Goal: Task Accomplishment & Management: Manage account settings

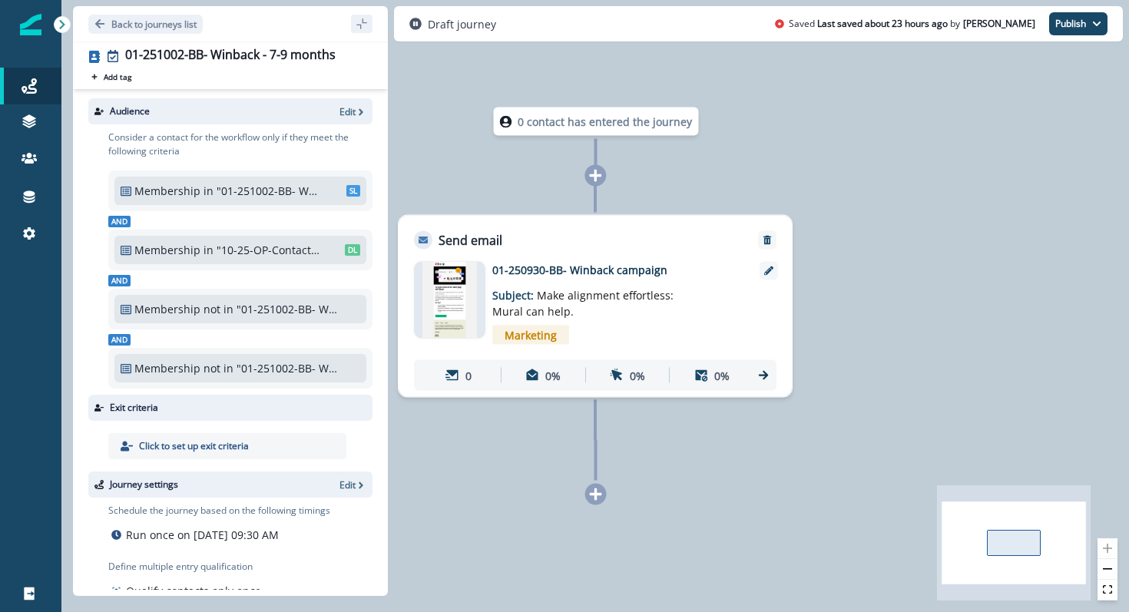
click at [454, 295] on img at bounding box center [449, 300] width 55 height 77
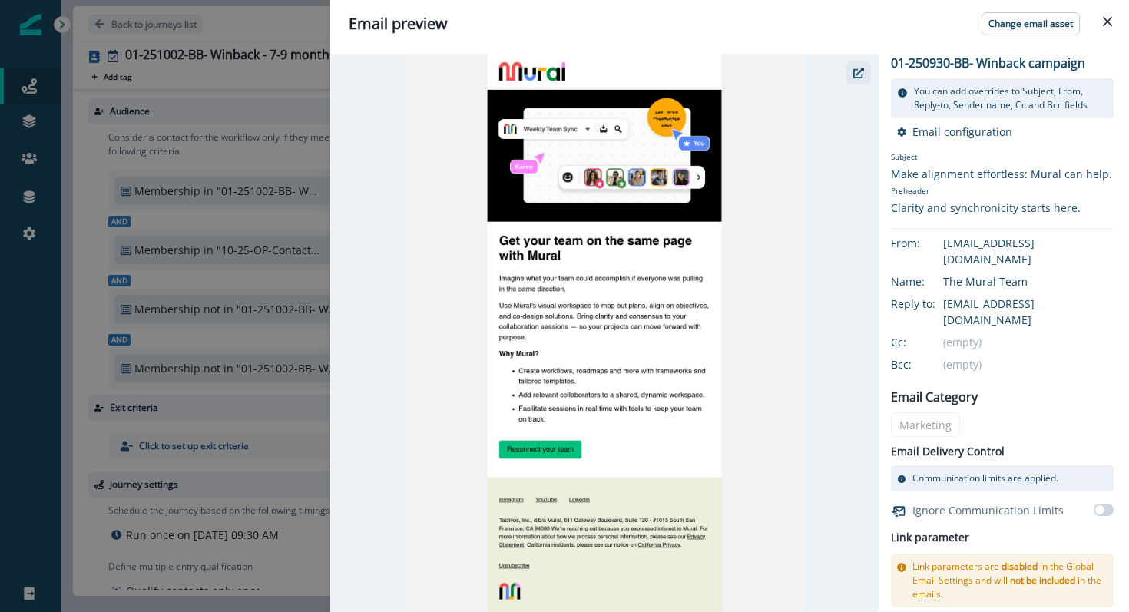
click at [863, 64] on button "button" at bounding box center [858, 72] width 25 height 23
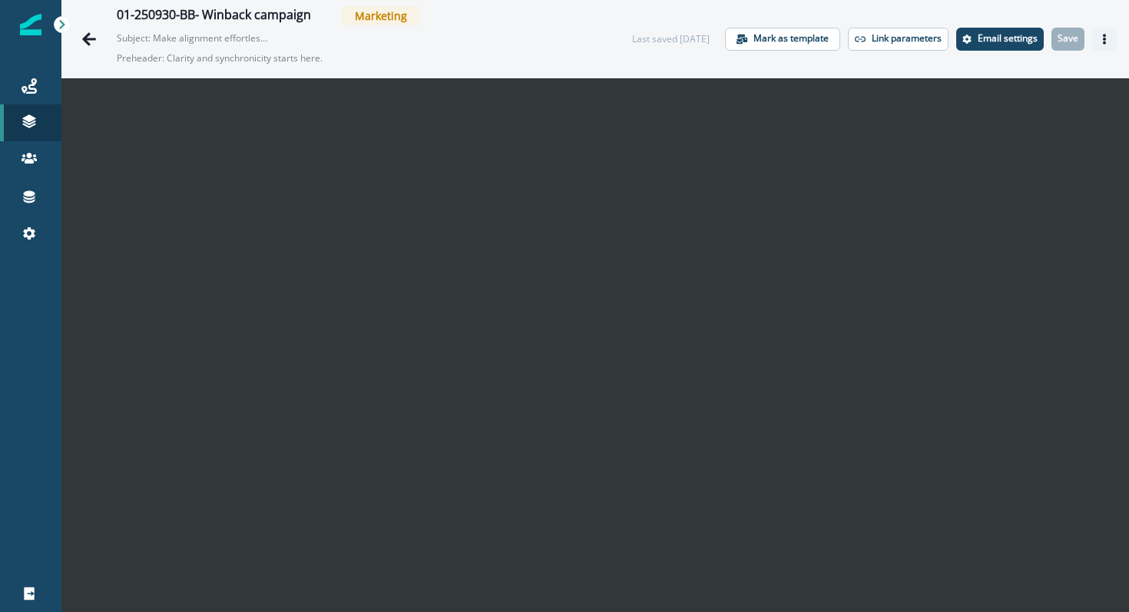
click at [1110, 38] on button "Actions" at bounding box center [1104, 39] width 25 height 23
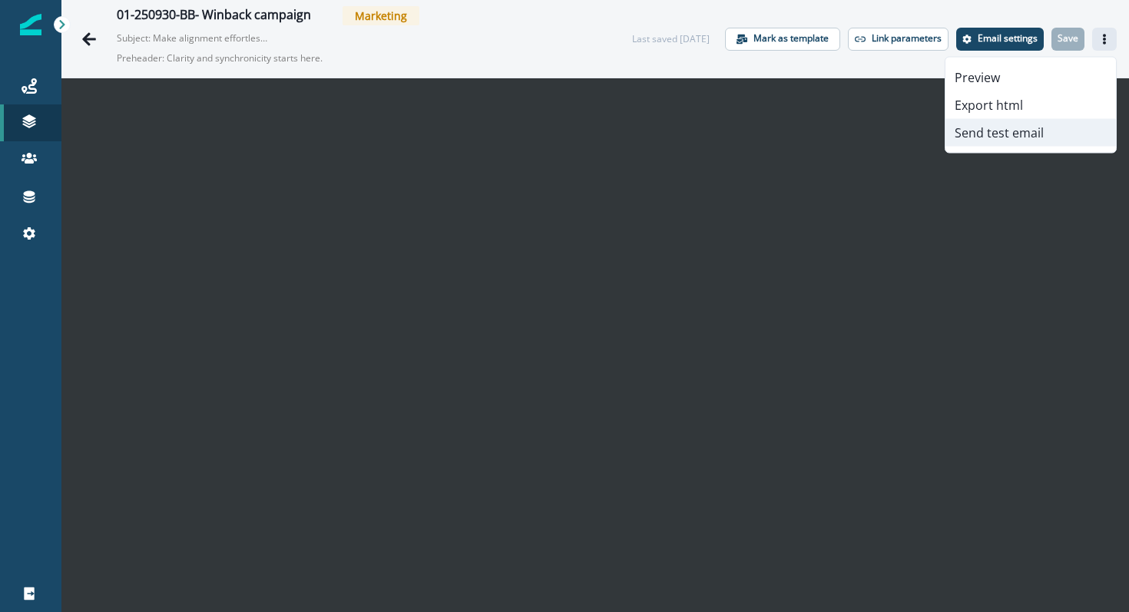
click at [1046, 140] on button "Send test email" at bounding box center [1030, 133] width 170 height 28
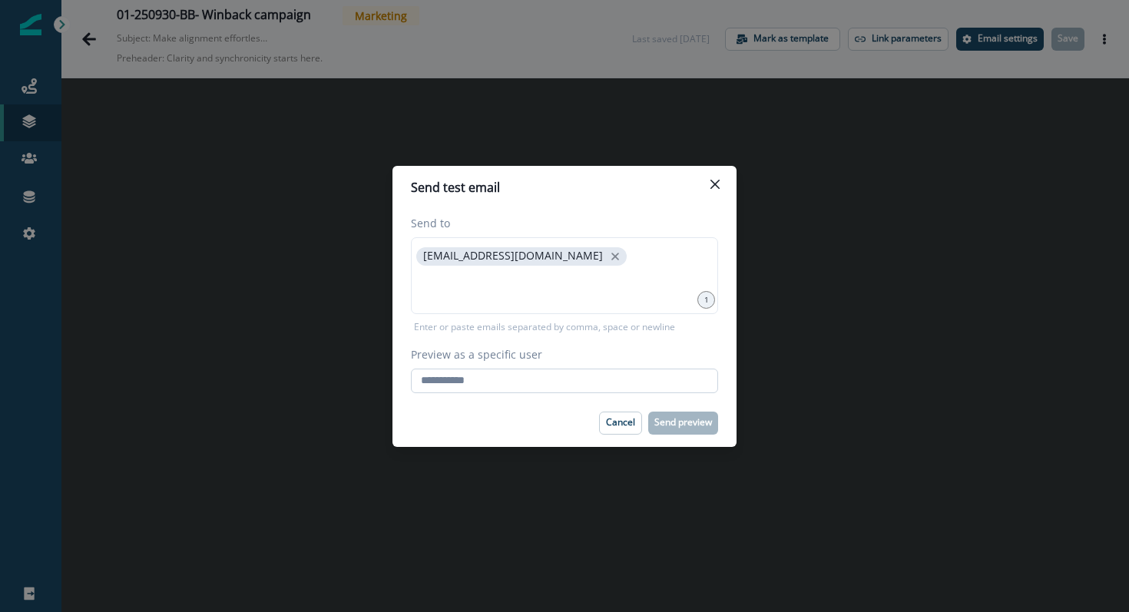
click at [587, 382] on input "Preview as a specific user" at bounding box center [564, 381] width 307 height 25
type input "**********"
click at [542, 418] on div "Cancel Send preview" at bounding box center [564, 423] width 307 height 23
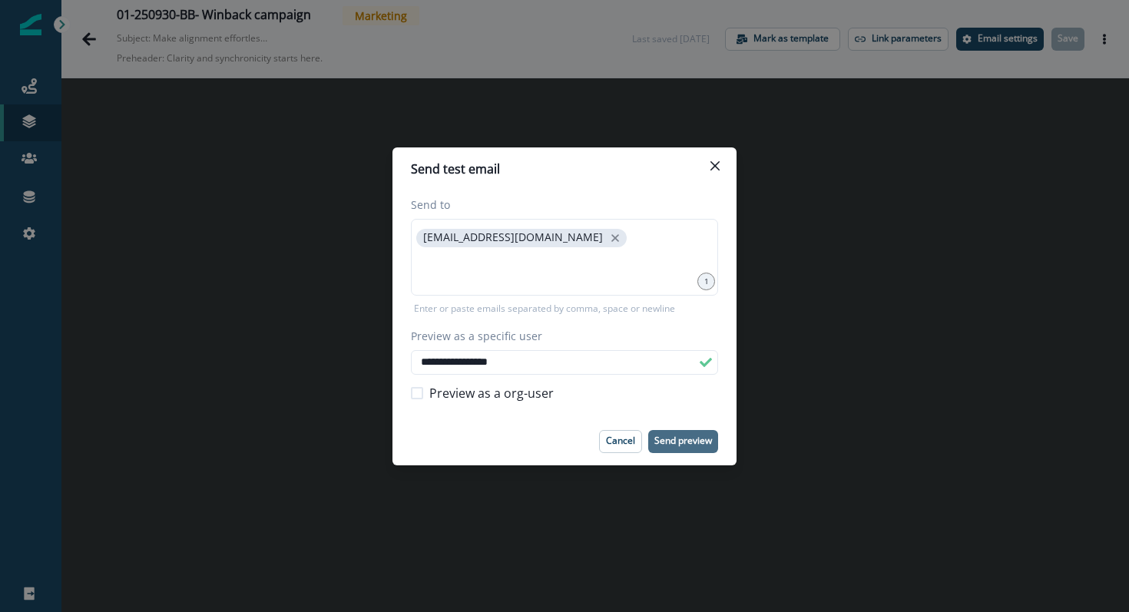
click at [684, 436] on p "Send preview" at bounding box center [683, 440] width 58 height 11
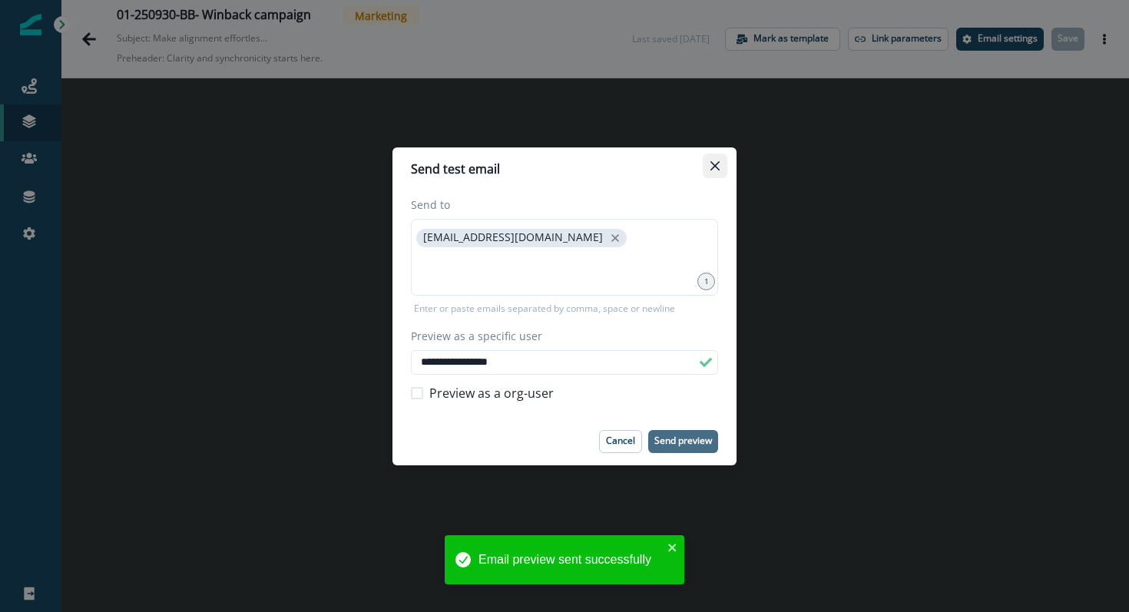
click at [723, 156] on button "Close" at bounding box center [715, 166] width 25 height 25
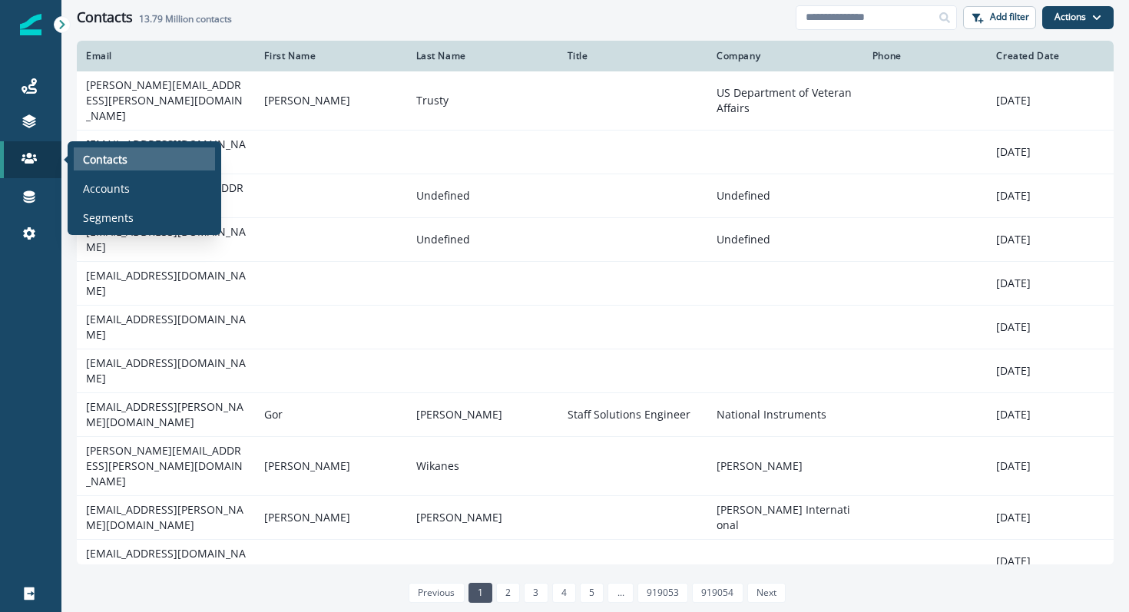
click at [83, 159] on p "Contacts" at bounding box center [105, 159] width 45 height 16
click at [88, 157] on p "Contacts" at bounding box center [105, 159] width 45 height 16
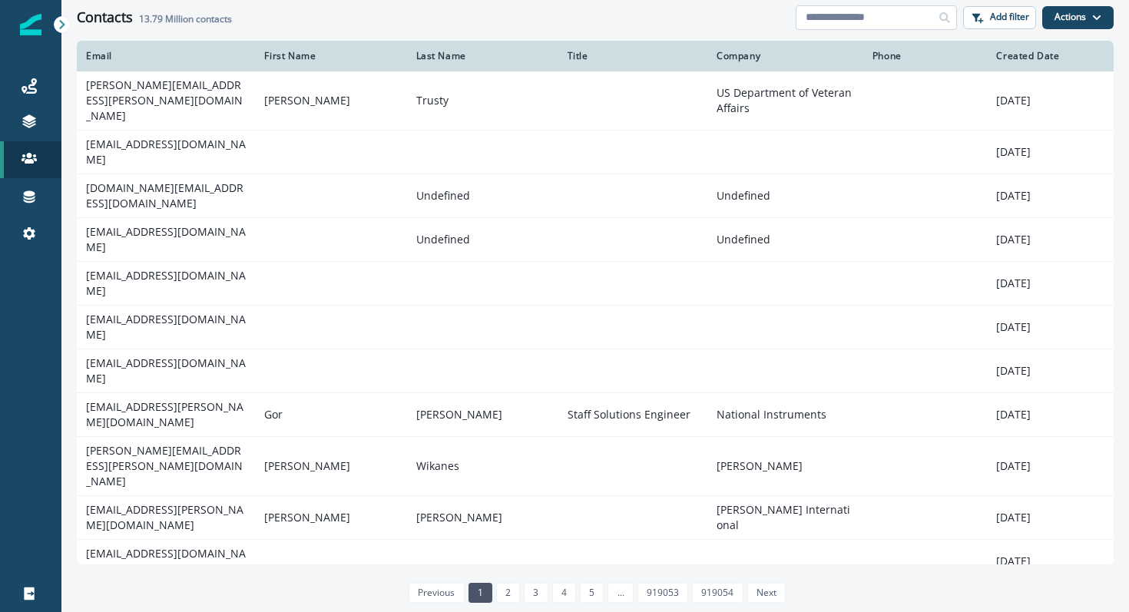
click at [921, 19] on input at bounding box center [876, 17] width 161 height 25
paste input "**********"
type input "**********"
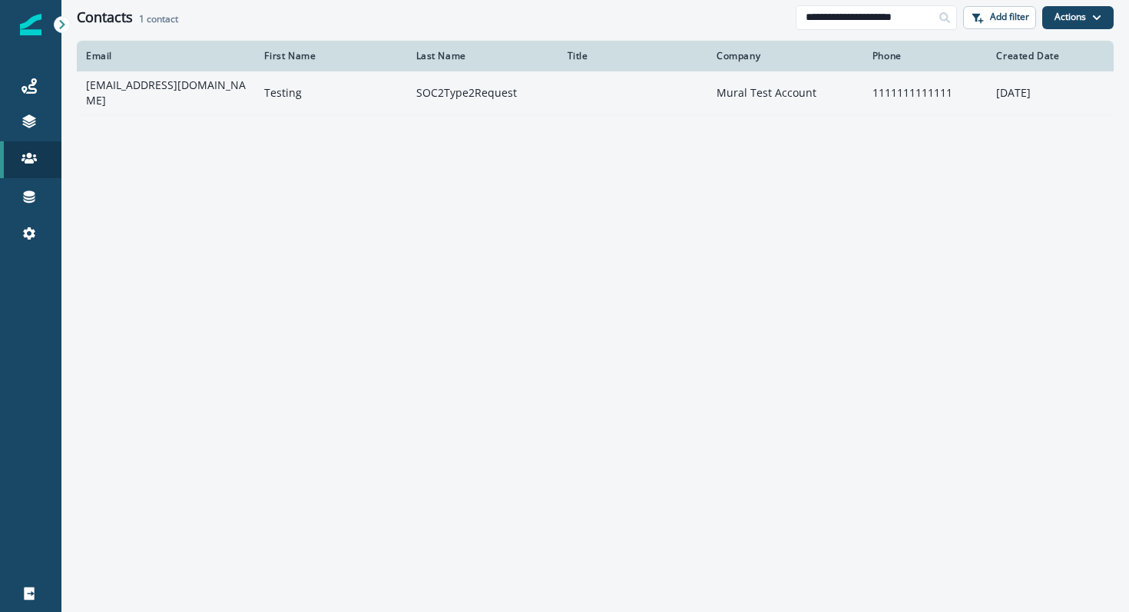
click at [127, 101] on td "[EMAIL_ADDRESS][DOMAIN_NAME]" at bounding box center [166, 93] width 178 height 44
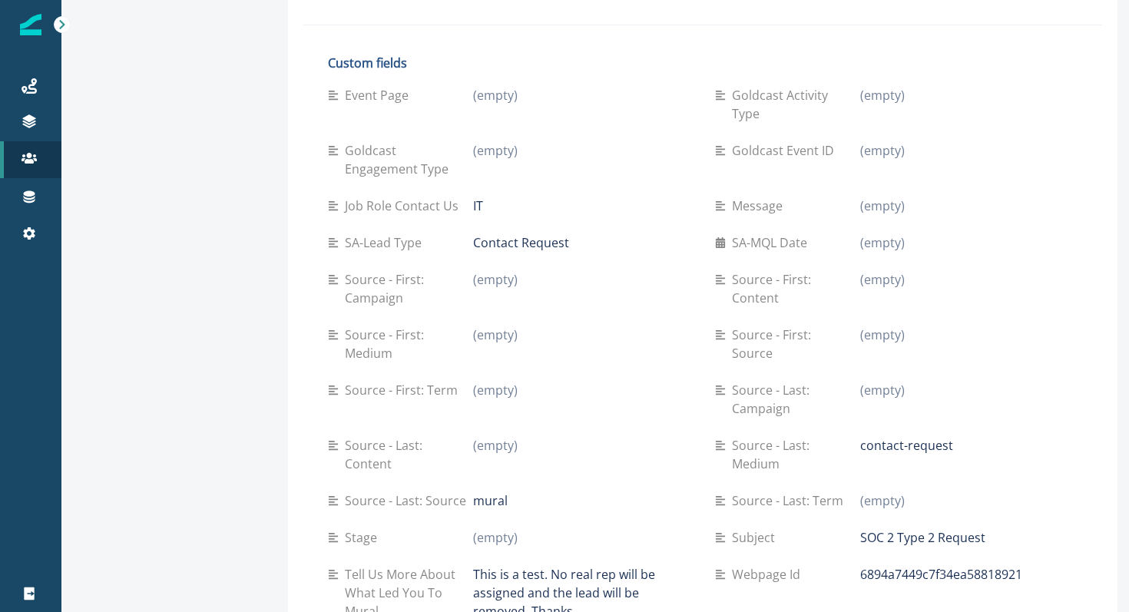
scroll to position [672, 0]
click at [20, 82] on div "Journeys" at bounding box center [30, 86] width 49 height 18
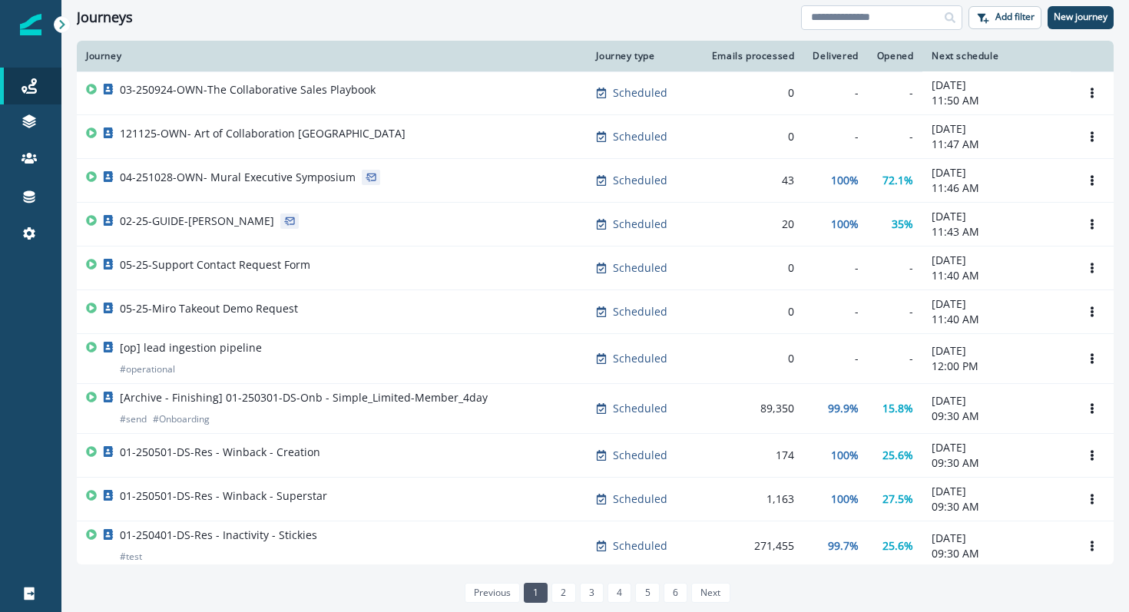
click at [845, 19] on input at bounding box center [881, 17] width 161 height 25
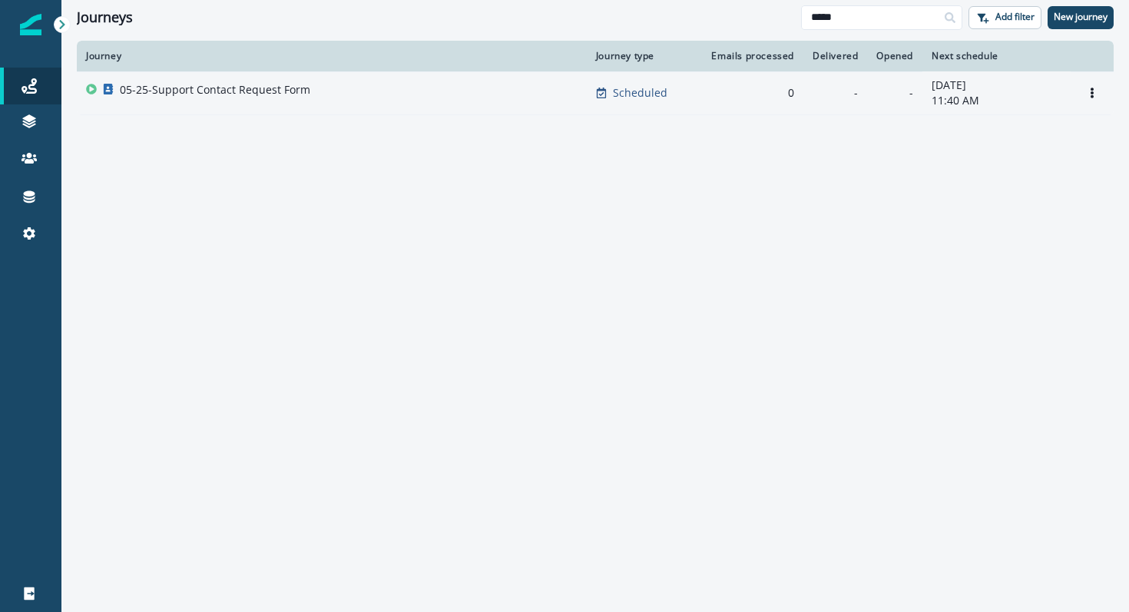
type input "*****"
click at [264, 87] on p "05-25-Support Contact Request Form" at bounding box center [215, 89] width 190 height 15
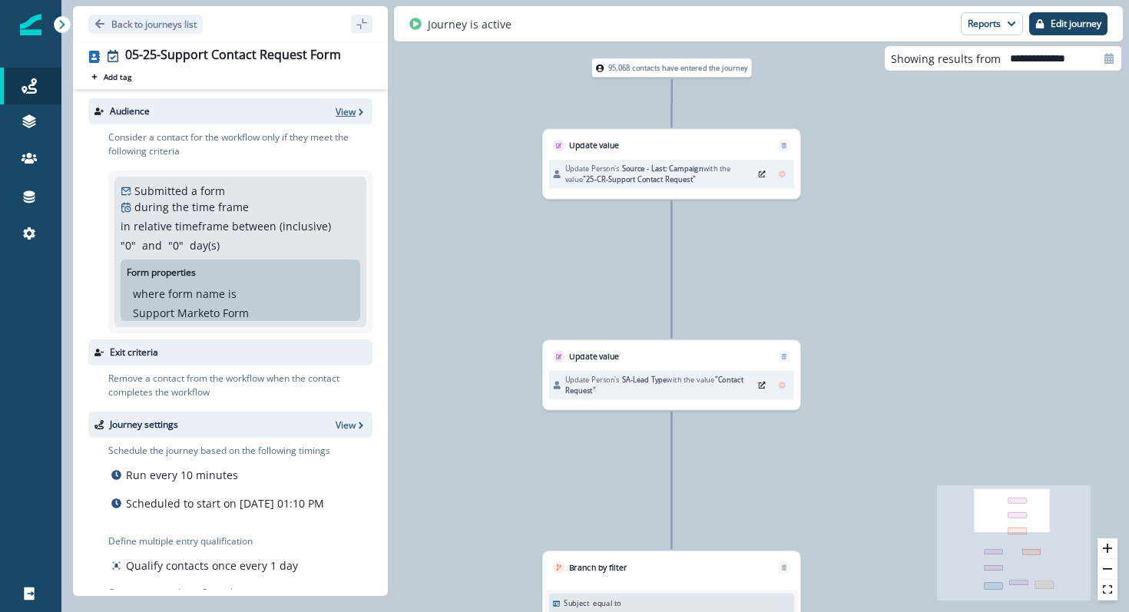
click at [351, 115] on p "View" at bounding box center [346, 111] width 20 height 13
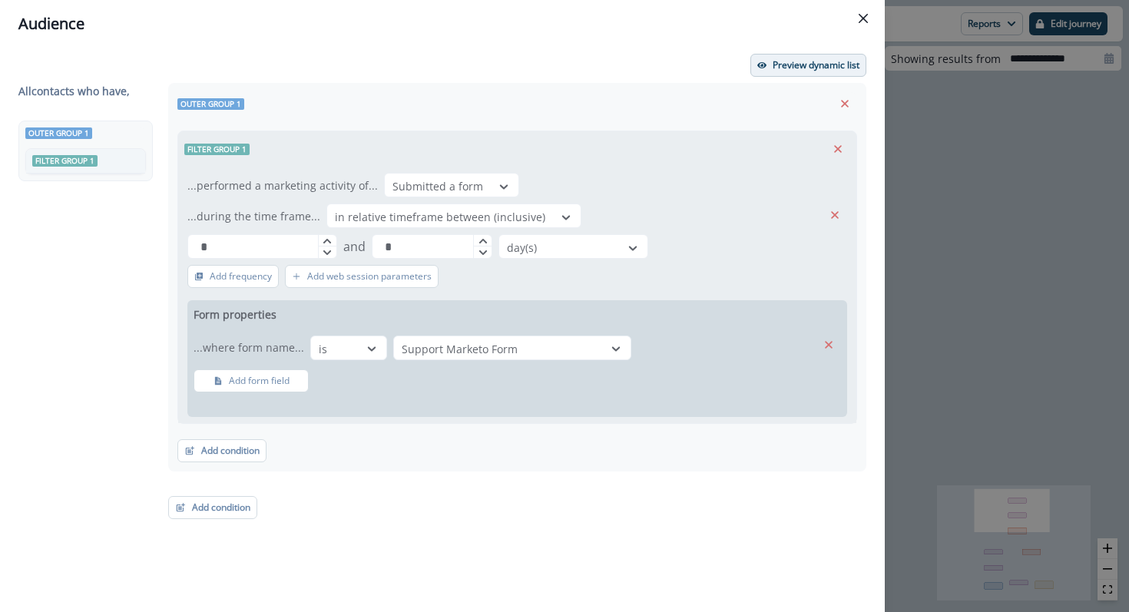
click at [809, 71] on p "Preview dynamic list" at bounding box center [815, 65] width 87 height 11
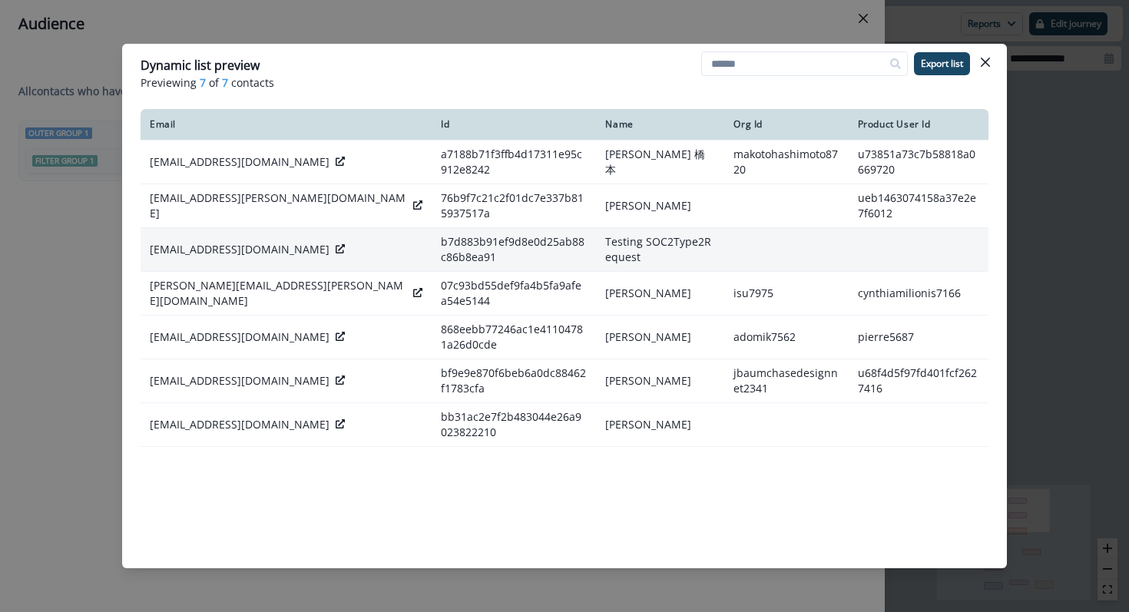
click at [336, 250] on icon at bounding box center [340, 248] width 9 height 9
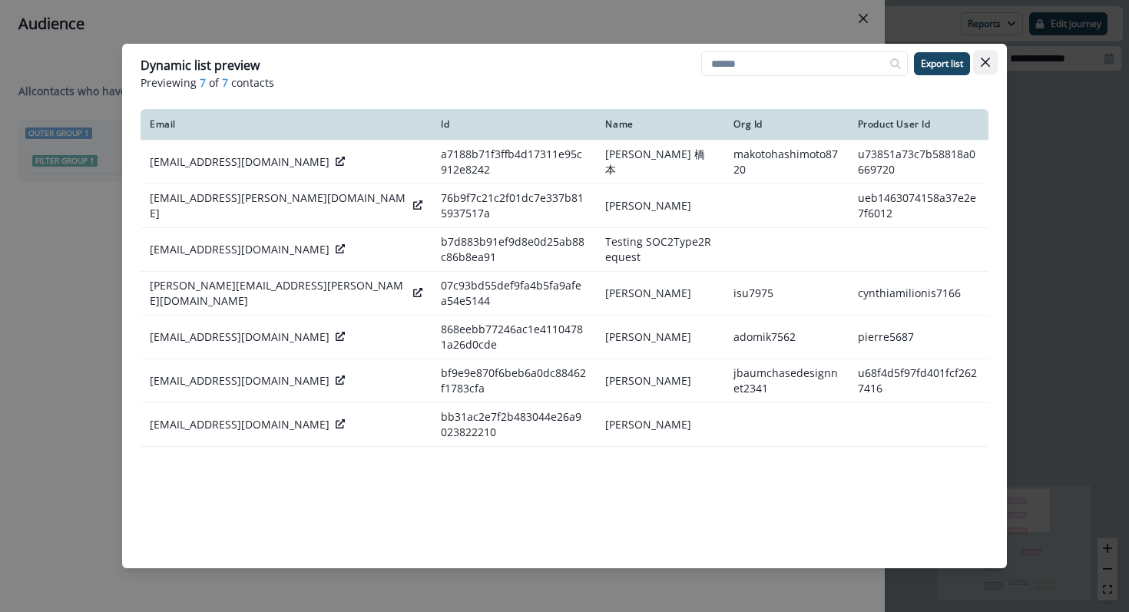
click at [991, 63] on button "Close" at bounding box center [985, 62] width 25 height 25
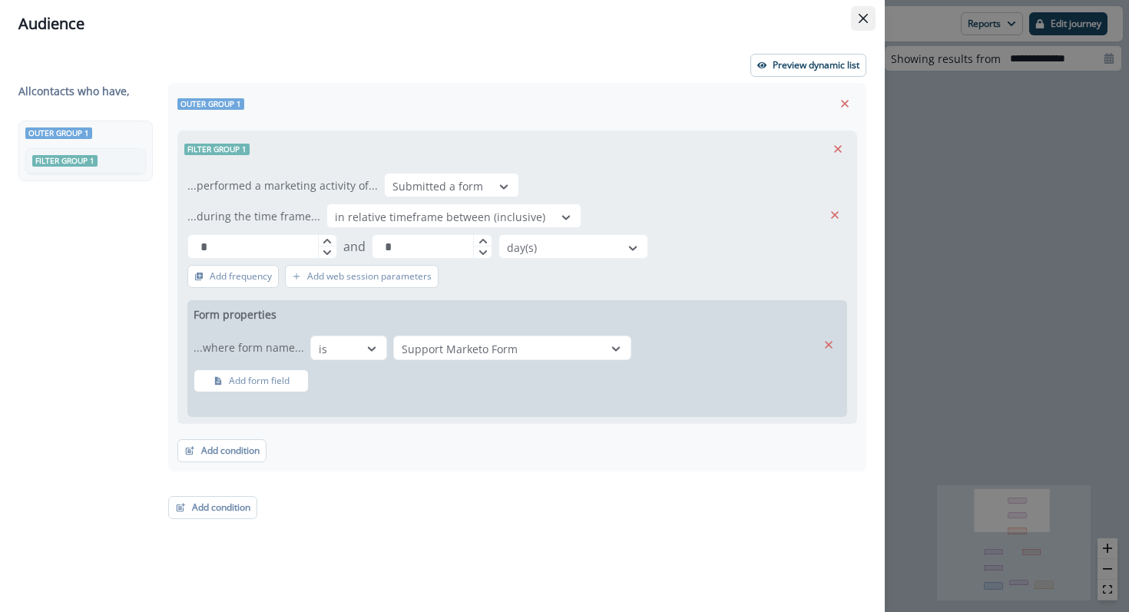
click at [867, 15] on icon "Close" at bounding box center [862, 18] width 9 height 9
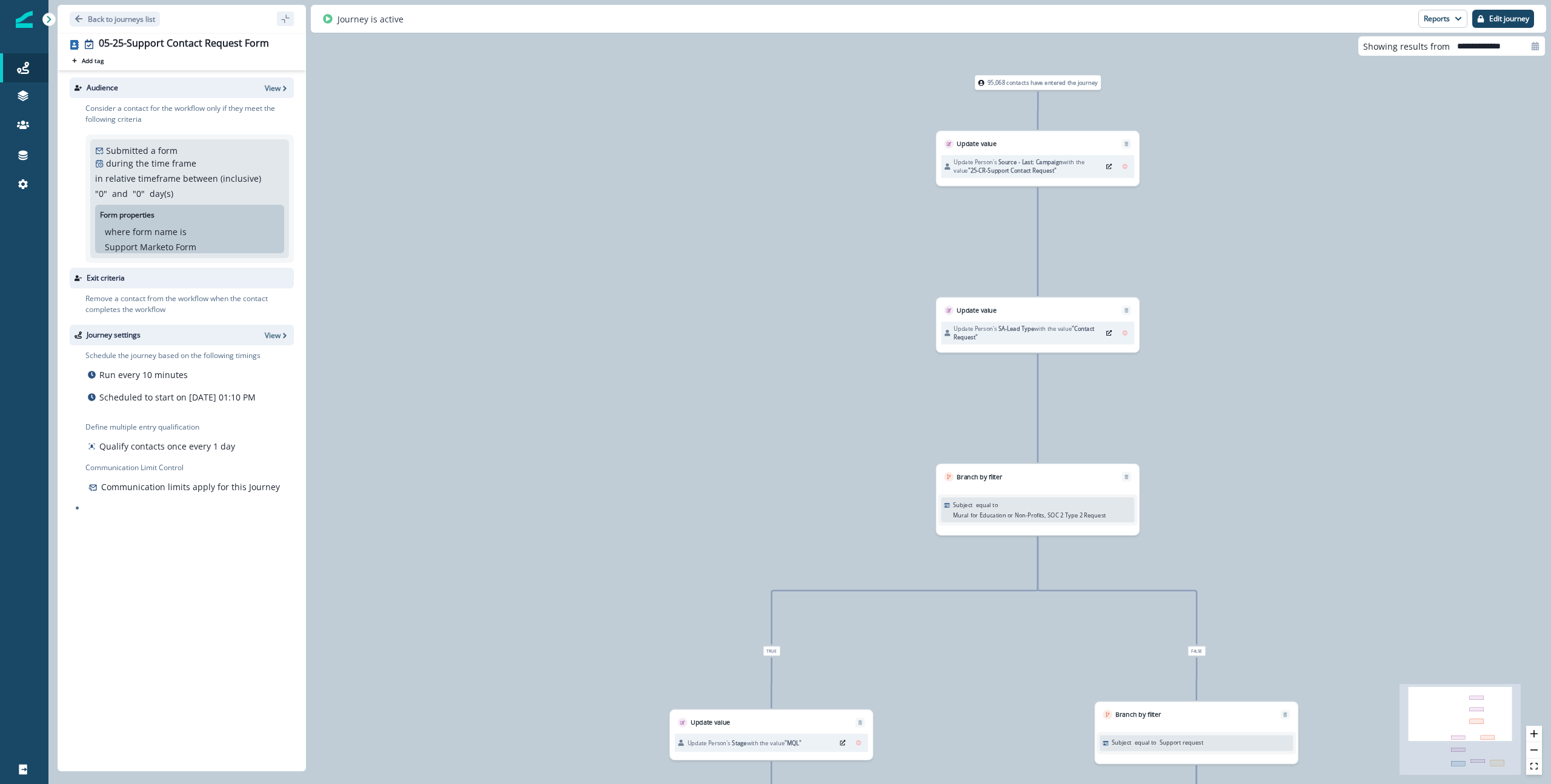
click at [282, 93] on div "Audience View" at bounding box center [181, 88] width 224 height 21
click at [282, 89] on icon "button" at bounding box center [285, 88] width 9 height 9
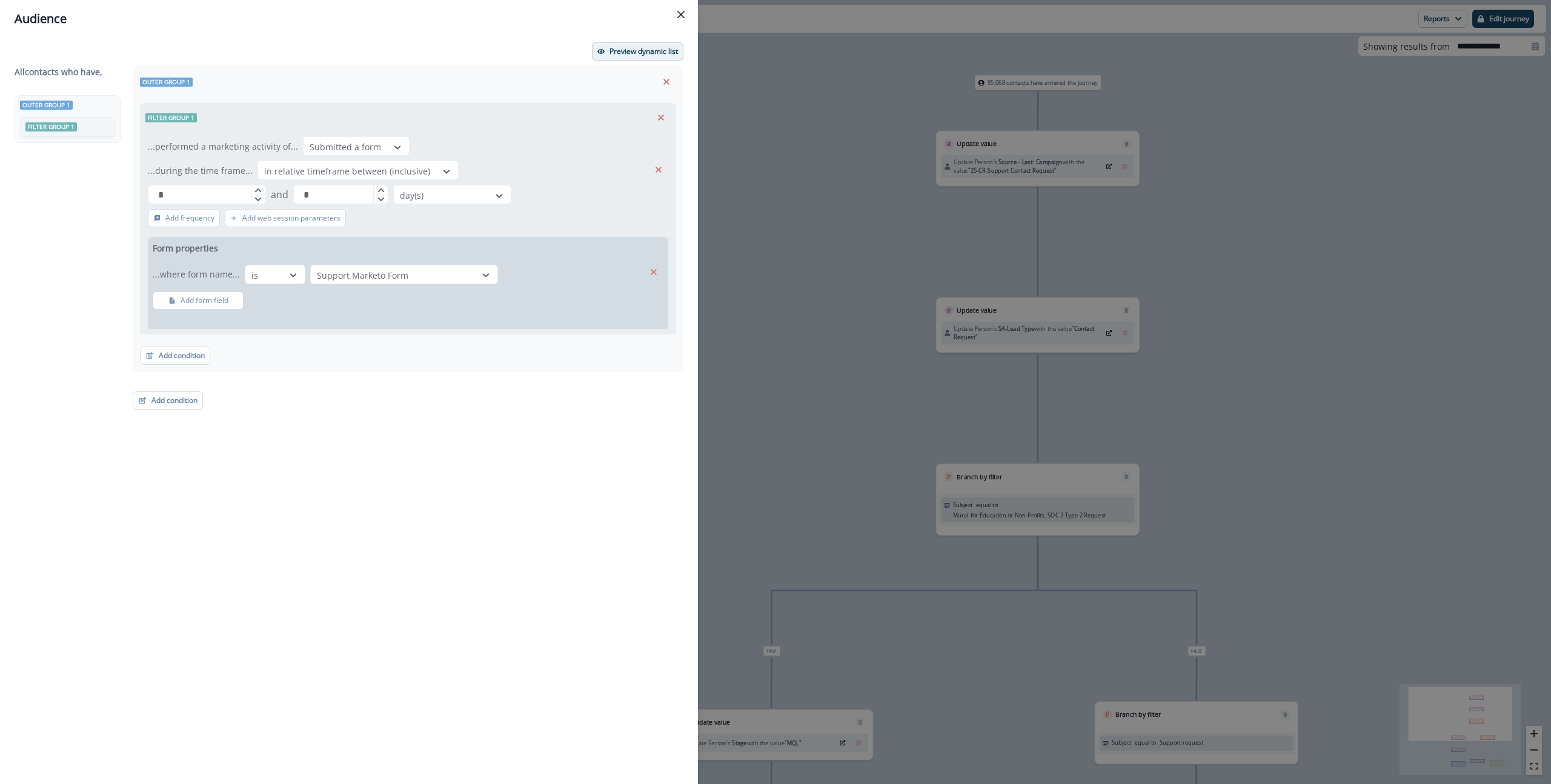
click at [624, 54] on p "Preview dynamic list" at bounding box center [643, 51] width 69 height 9
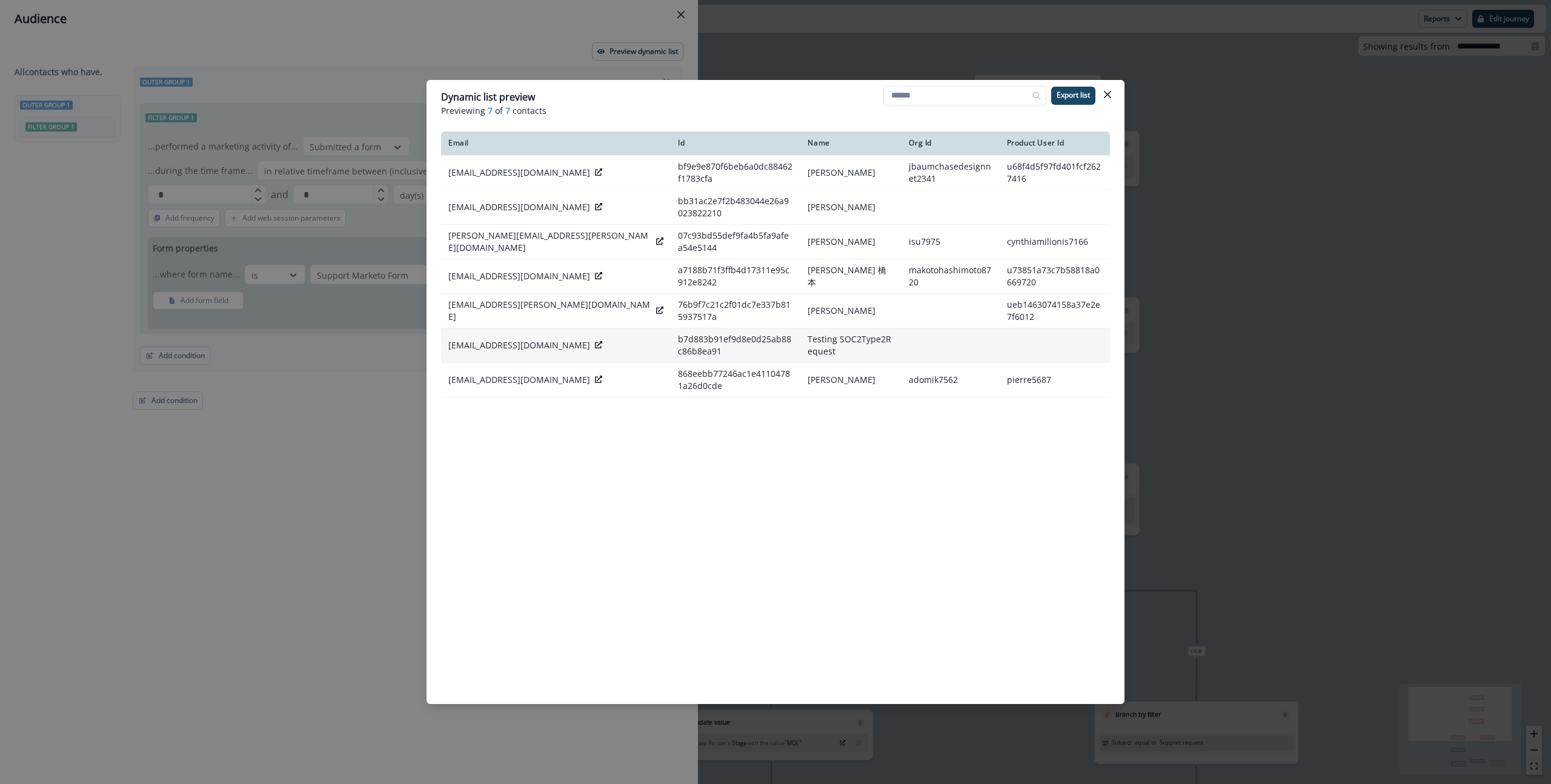
click at [562, 341] on div "veyopim626@fintehs.com" at bounding box center [555, 345] width 215 height 12
click at [595, 343] on icon at bounding box center [598, 344] width 7 height 7
click at [890, 94] on button "Close" at bounding box center [1107, 95] width 20 height 20
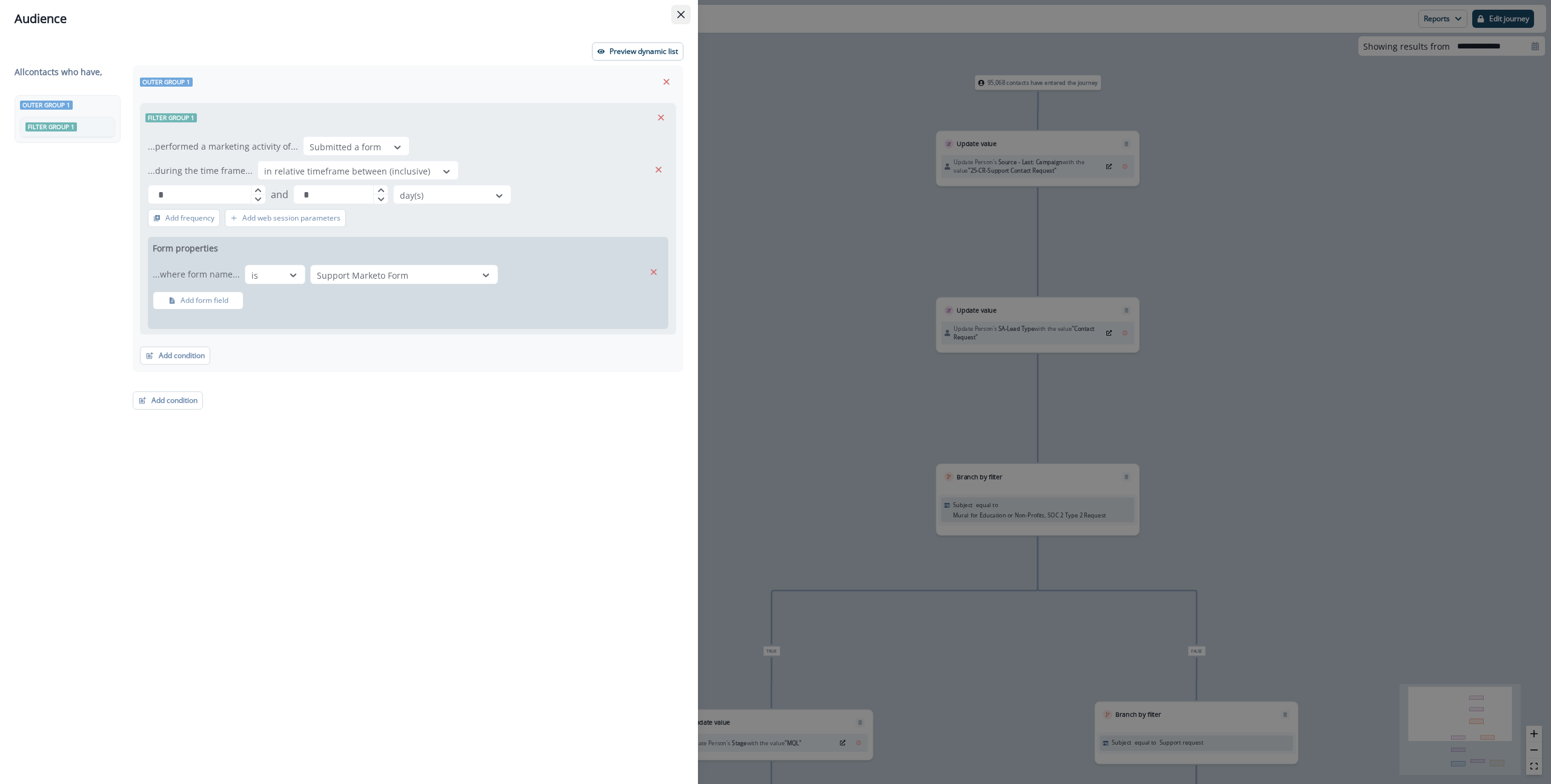
click at [682, 14] on icon "Close" at bounding box center [680, 14] width 7 height 7
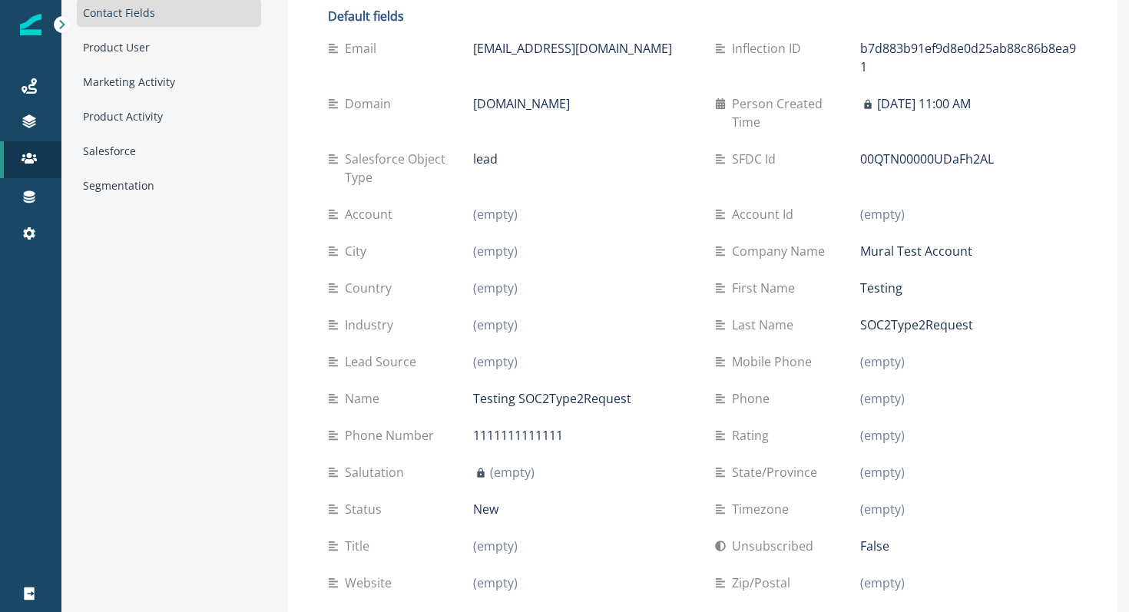
scroll to position [624, 0]
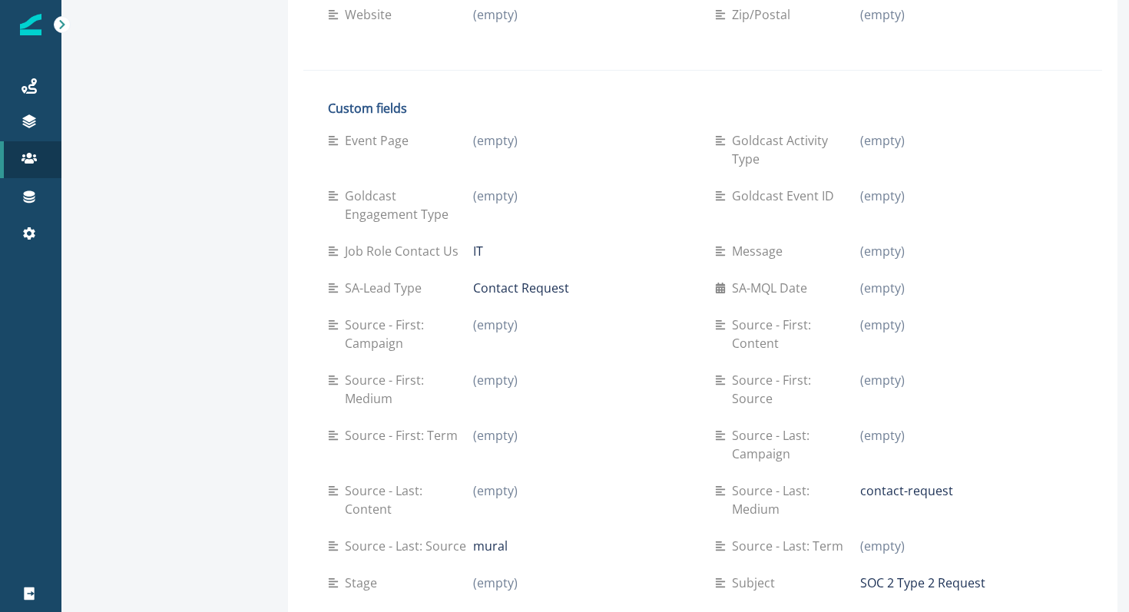
click at [763, 426] on p "Source - Last: Campaign" at bounding box center [796, 444] width 128 height 37
click at [36, 195] on icon at bounding box center [29, 196] width 15 height 15
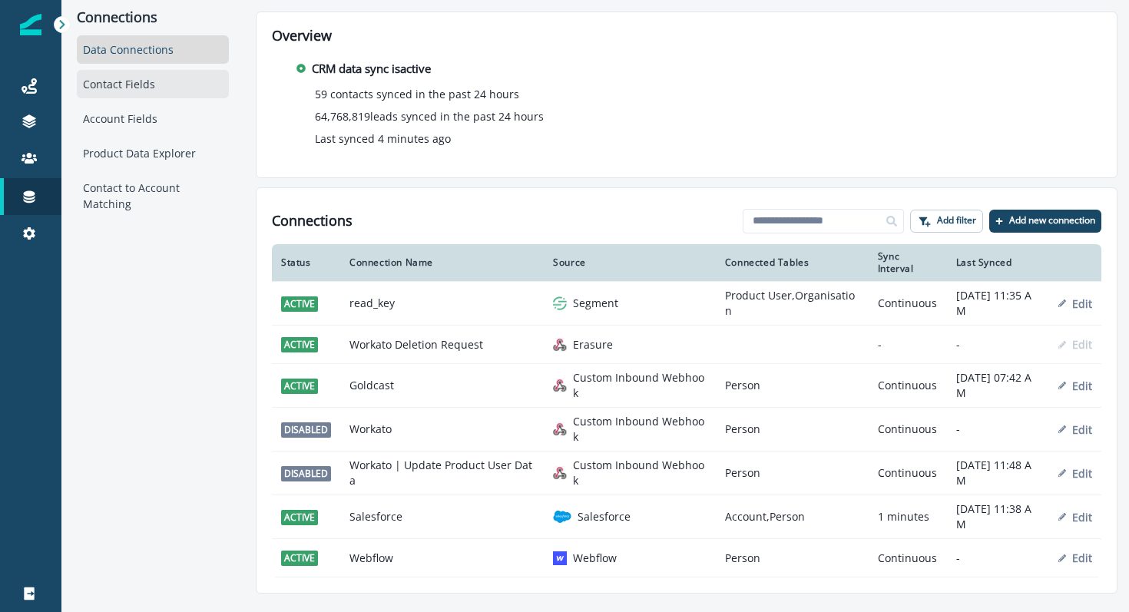
click at [152, 89] on div "Contact Fields" at bounding box center [153, 84] width 152 height 28
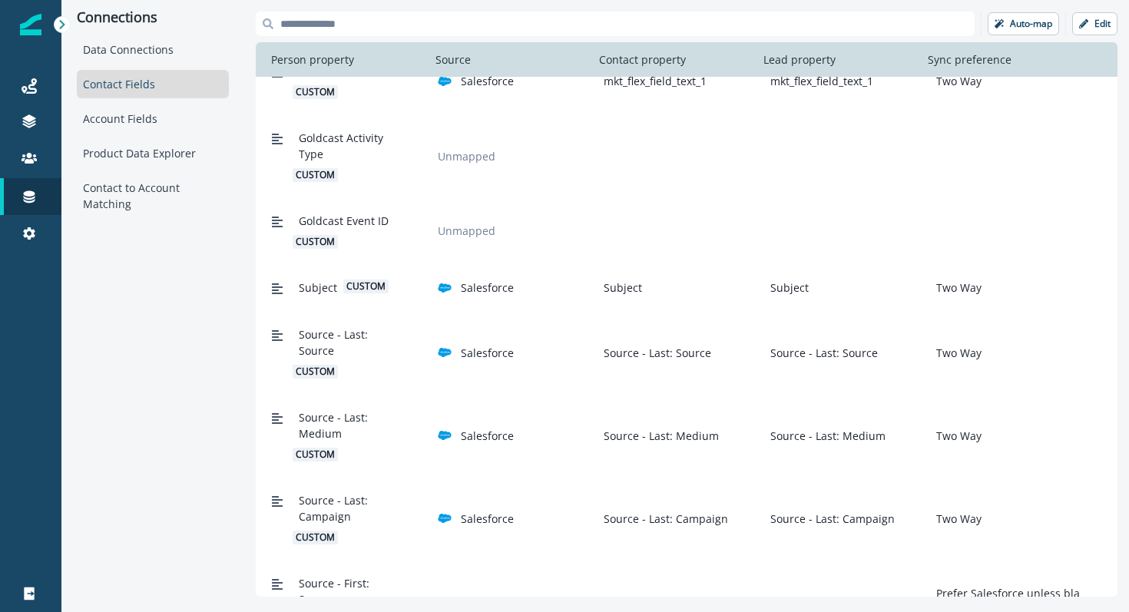
scroll to position [1789, 0]
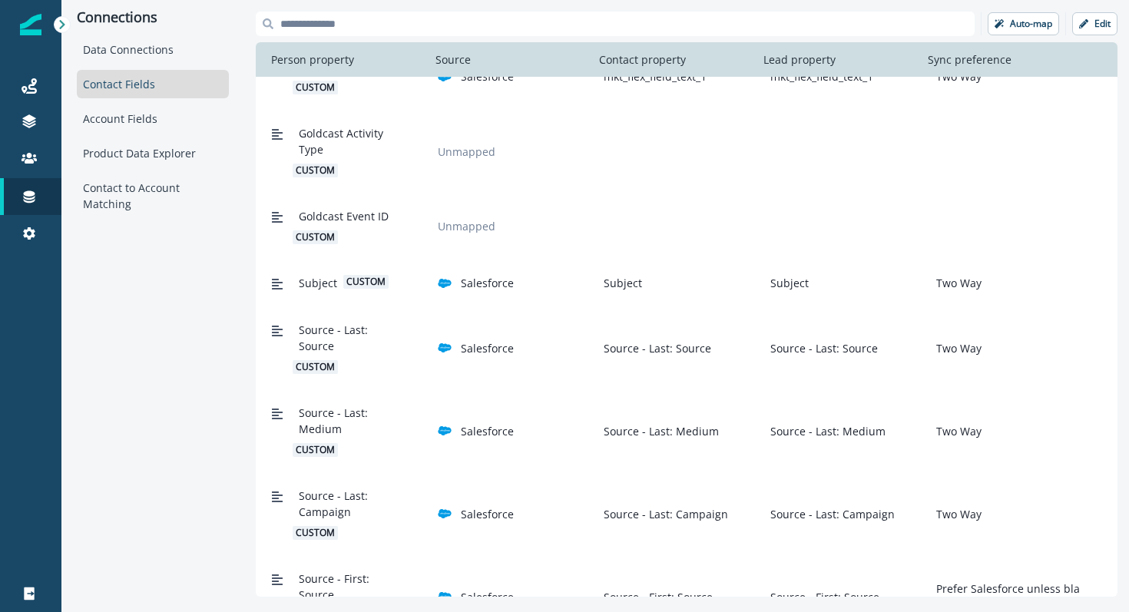
click at [309, 490] on span "Source - Last: Campaign" at bounding box center [351, 504] width 105 height 32
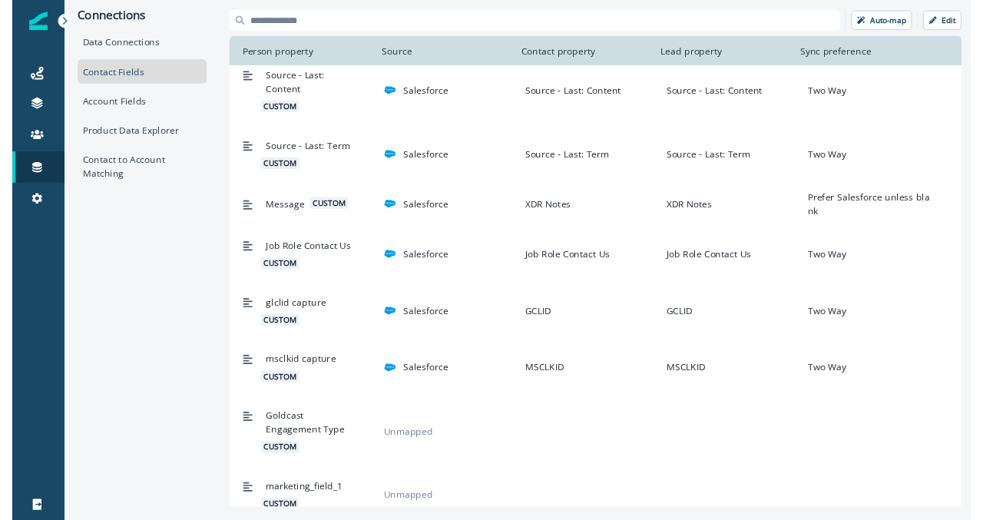
scroll to position [2800, 0]
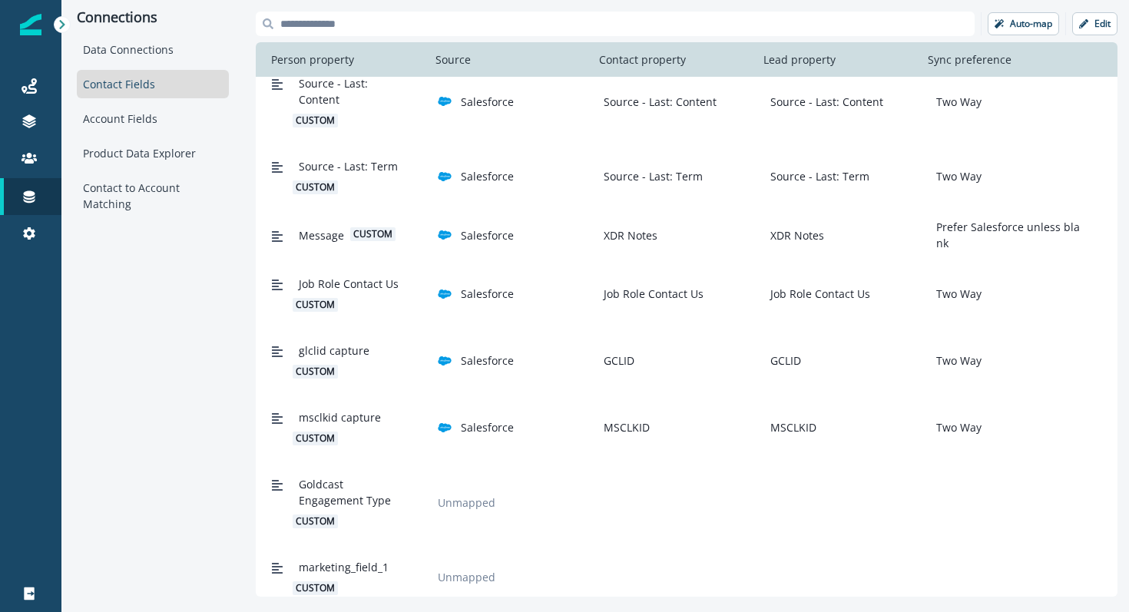
click at [313, 429] on div "msclkid capture custom" at bounding box center [348, 427] width 111 height 36
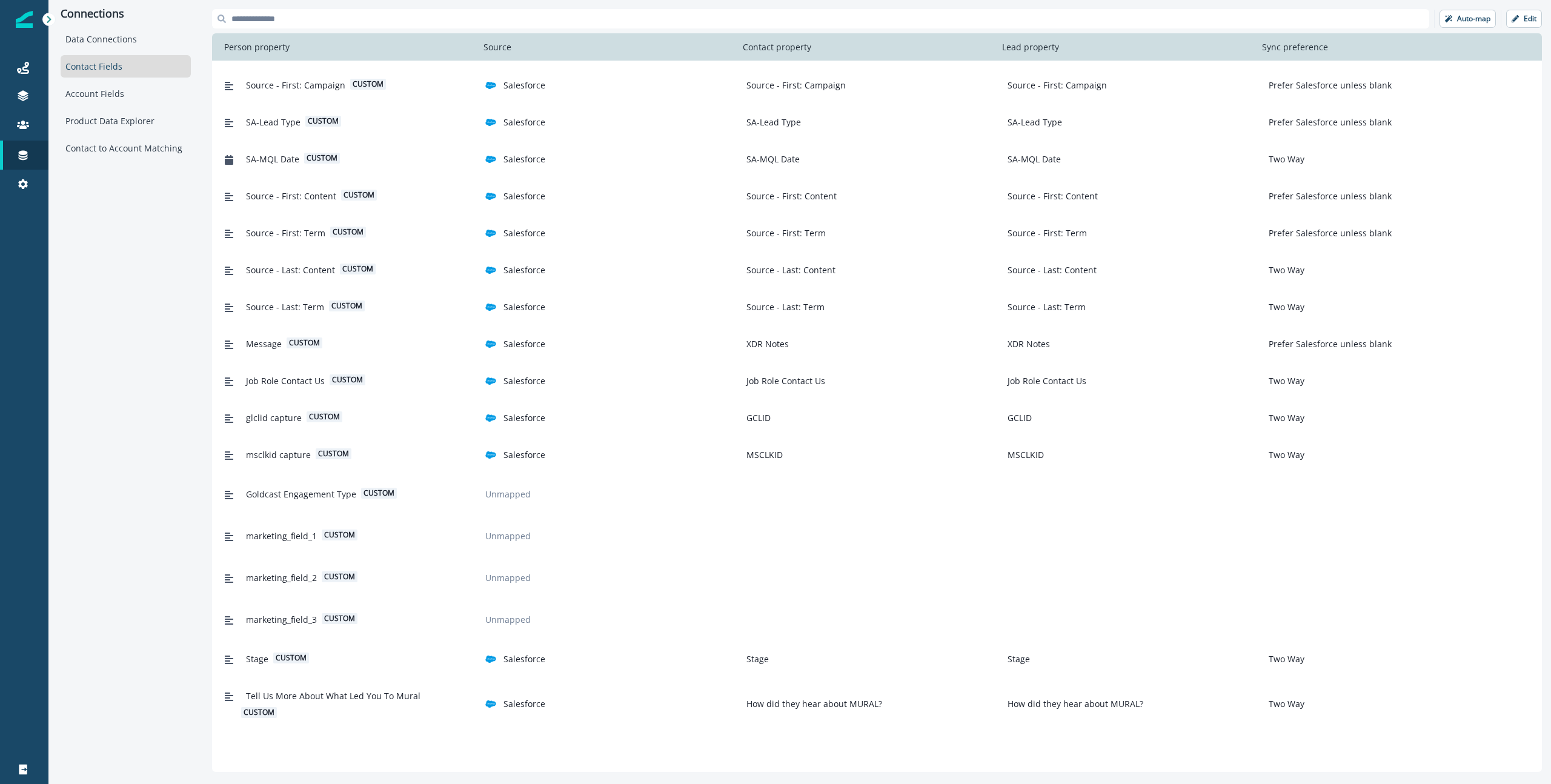
scroll to position [1644, 0]
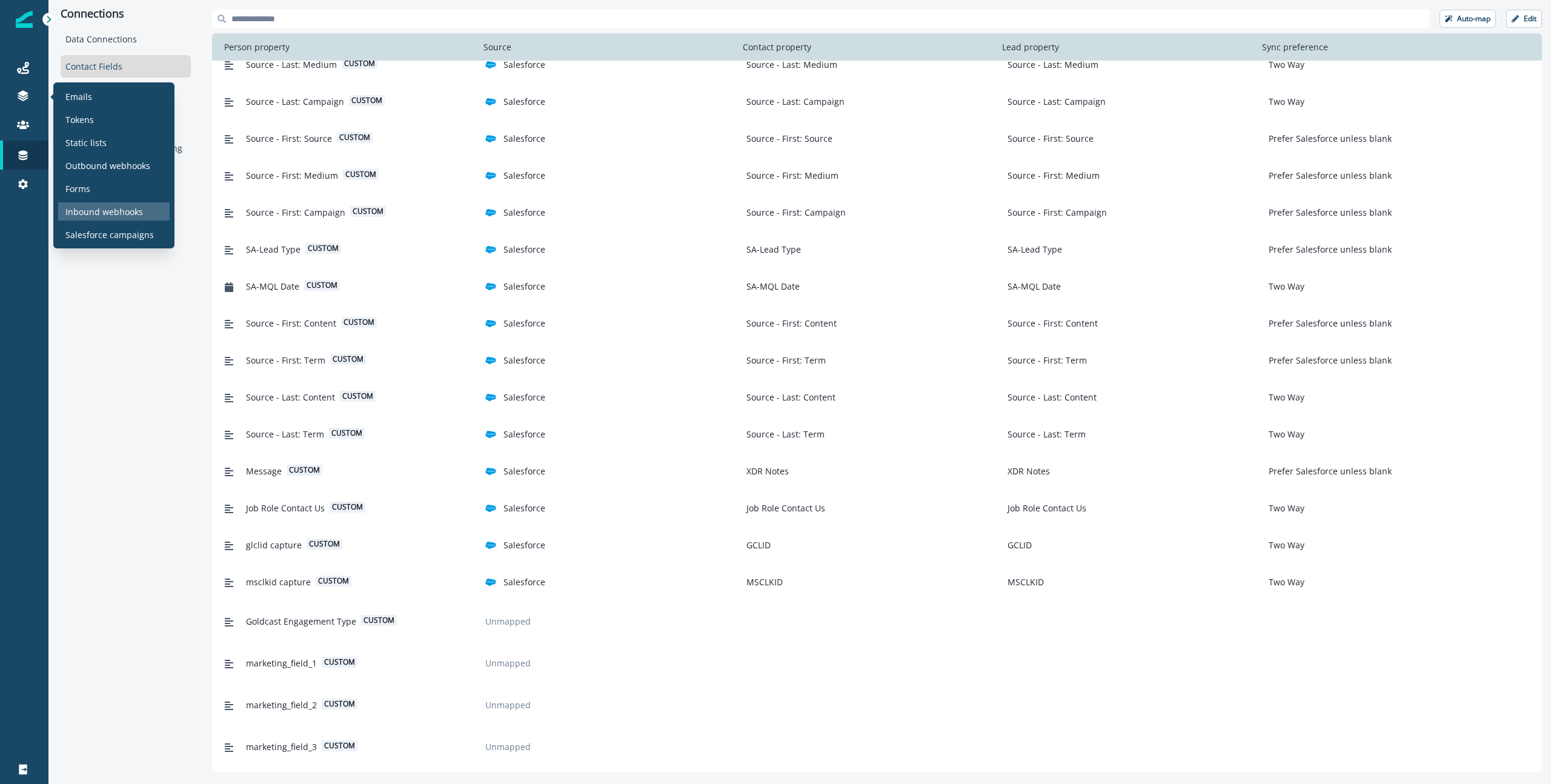
click at [112, 208] on p "Inbound webhooks" at bounding box center [104, 211] width 77 height 13
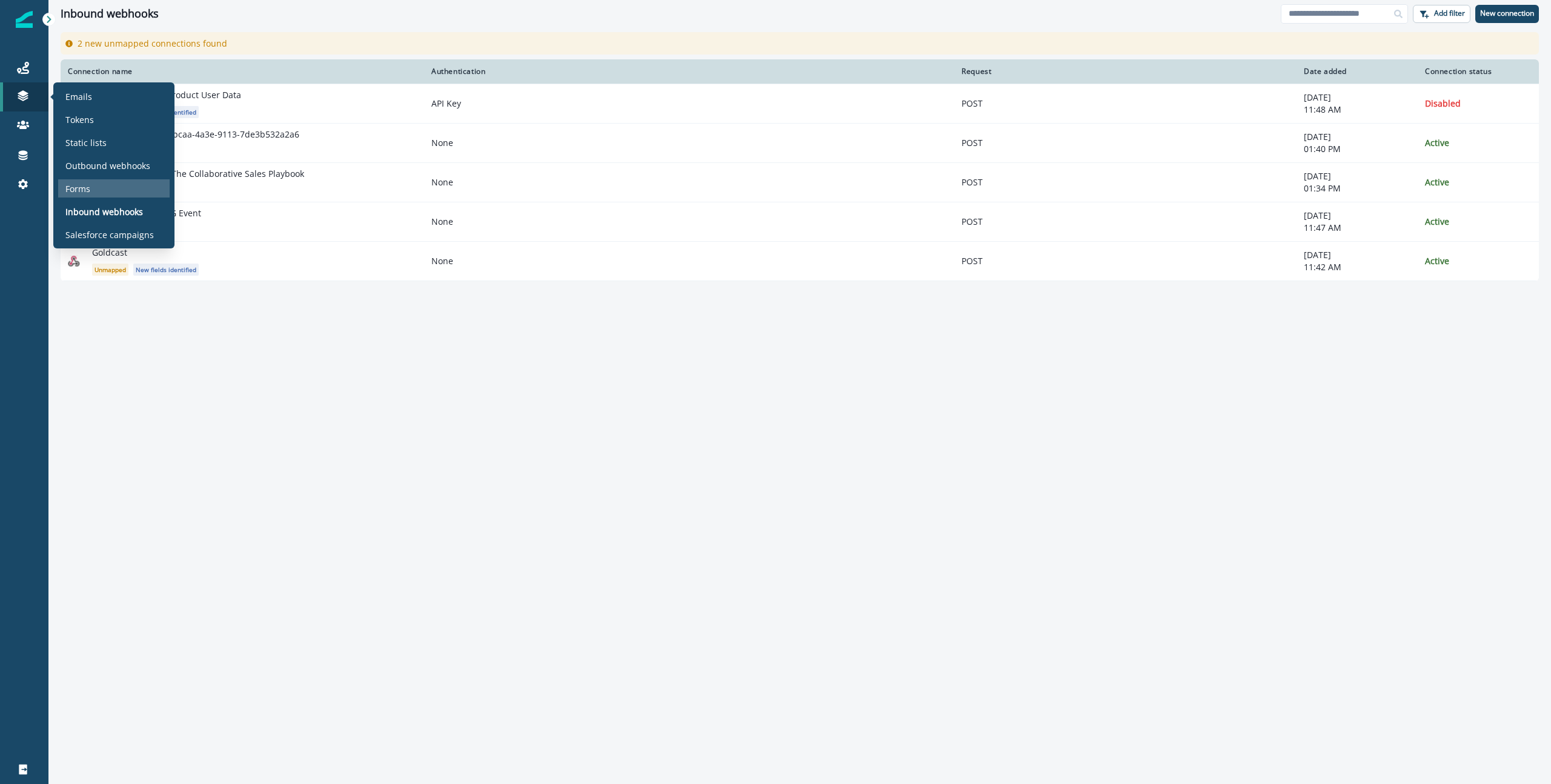
click at [80, 194] on p "Forms" at bounding box center [77, 189] width 24 height 13
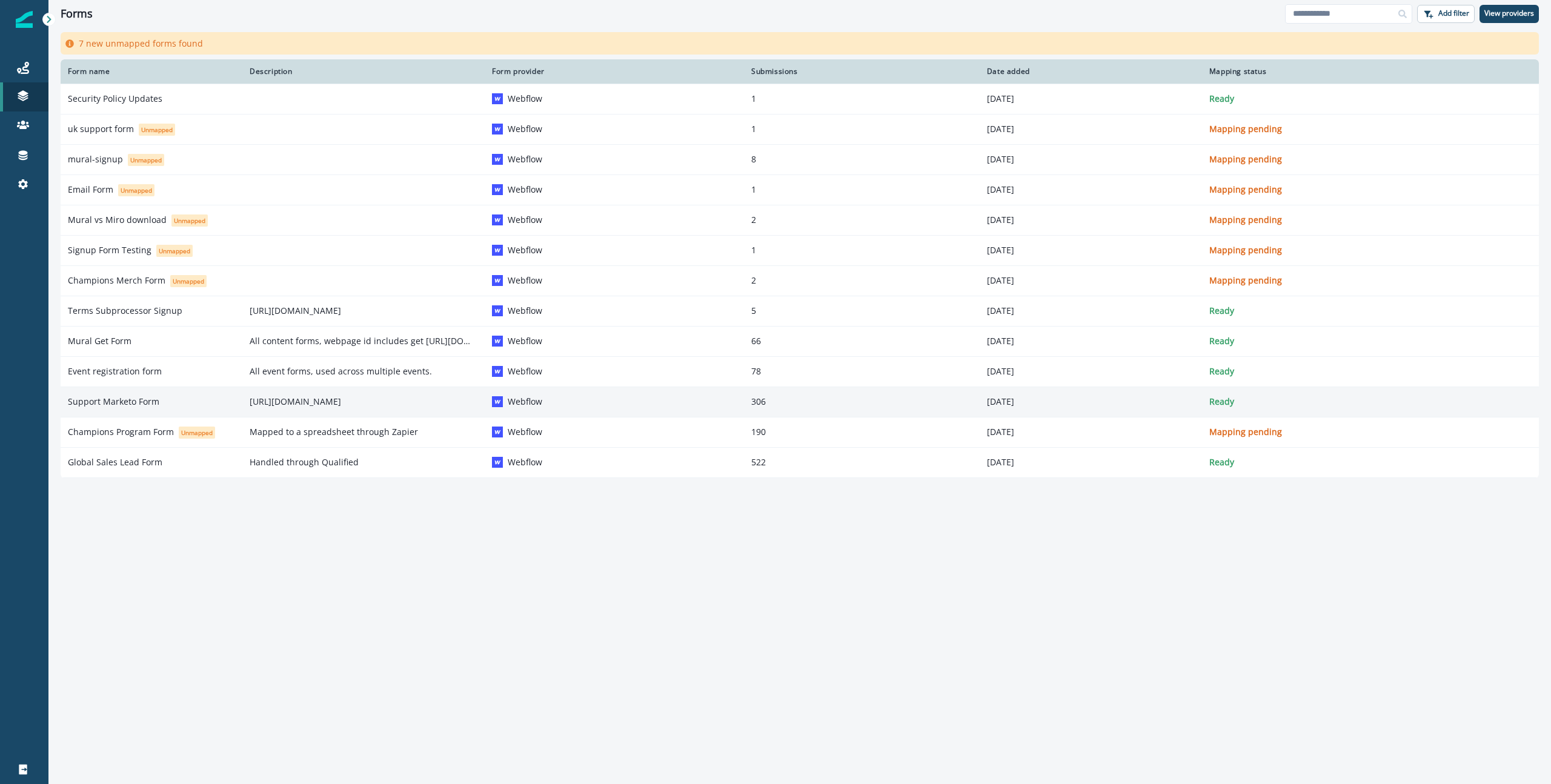
click at [141, 395] on p "Support Marketo Form" at bounding box center [114, 401] width 92 height 12
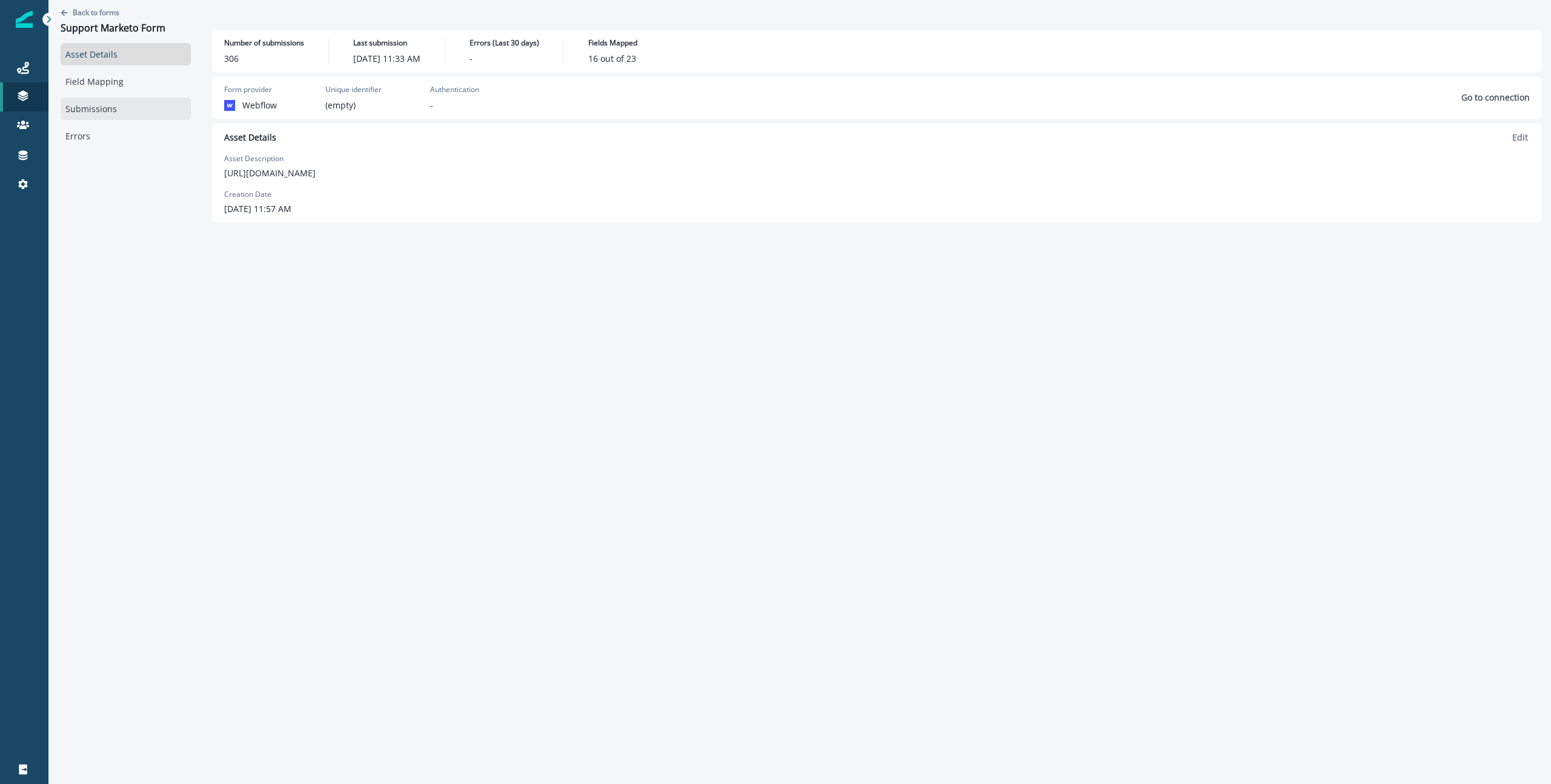
click at [101, 113] on link "Submissions" at bounding box center [125, 109] width 130 height 22
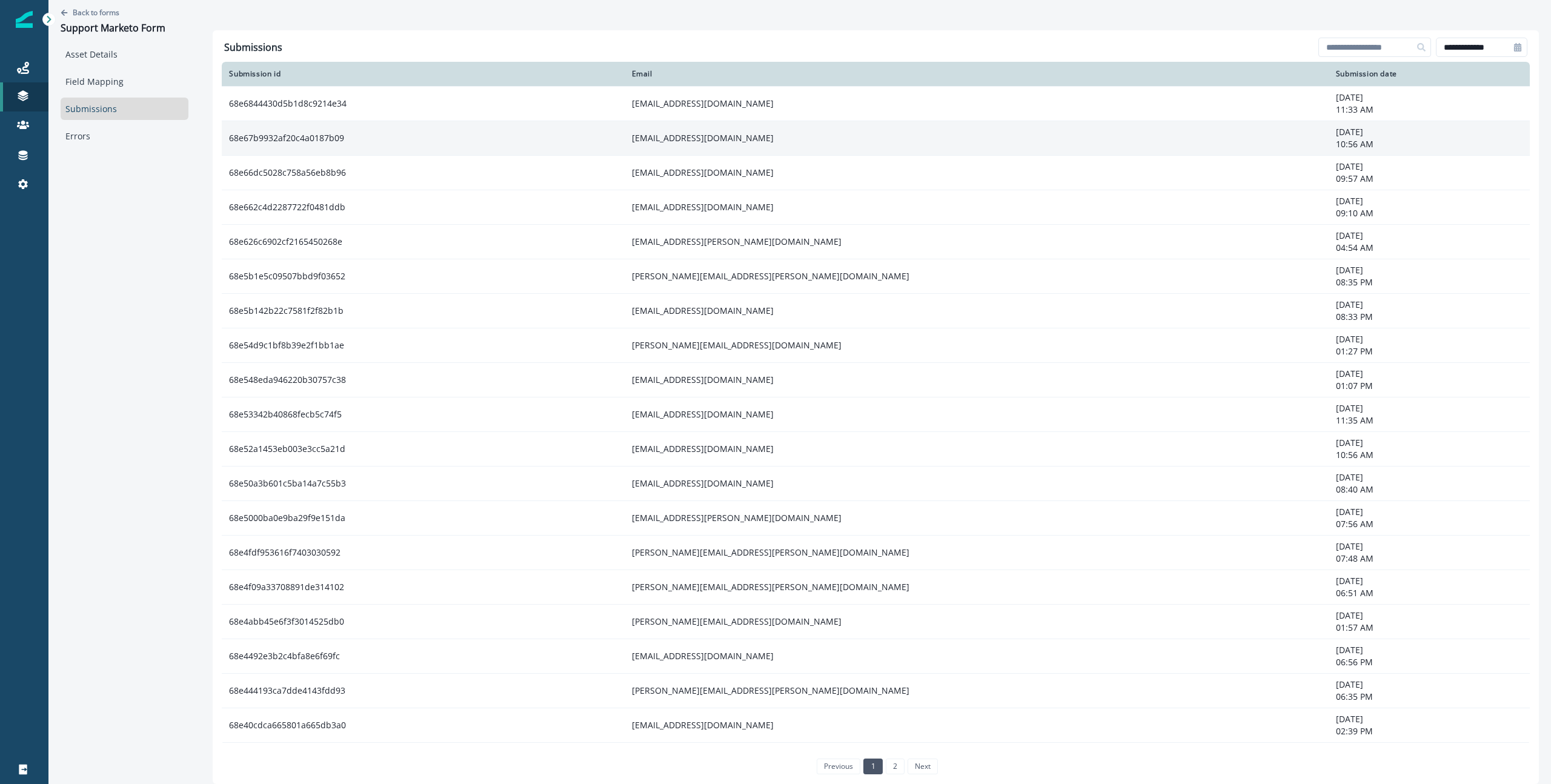
click at [462, 129] on td "68e67b9932af20c4a0187b09" at bounding box center [423, 138] width 402 height 35
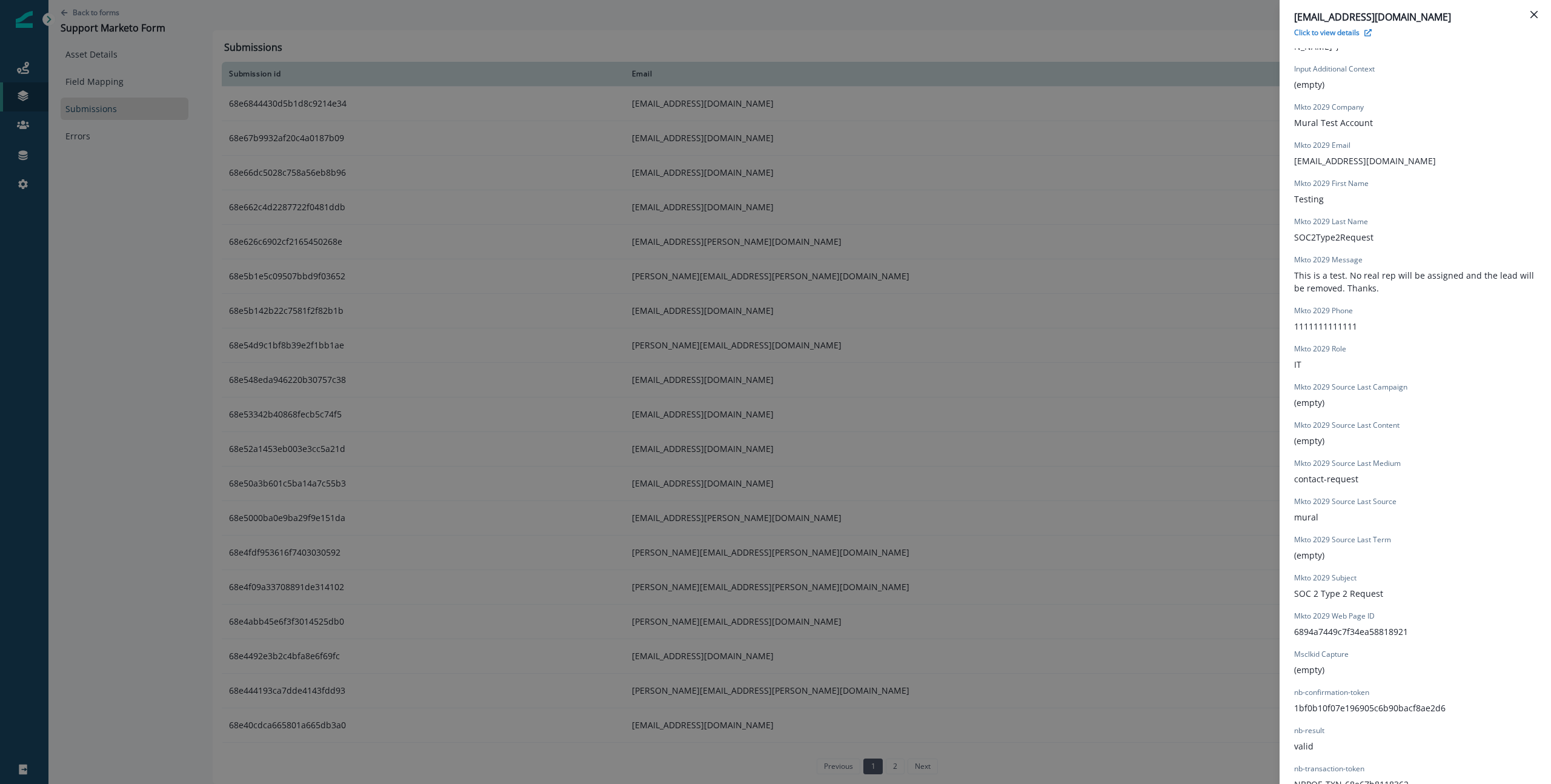
scroll to position [637, 0]
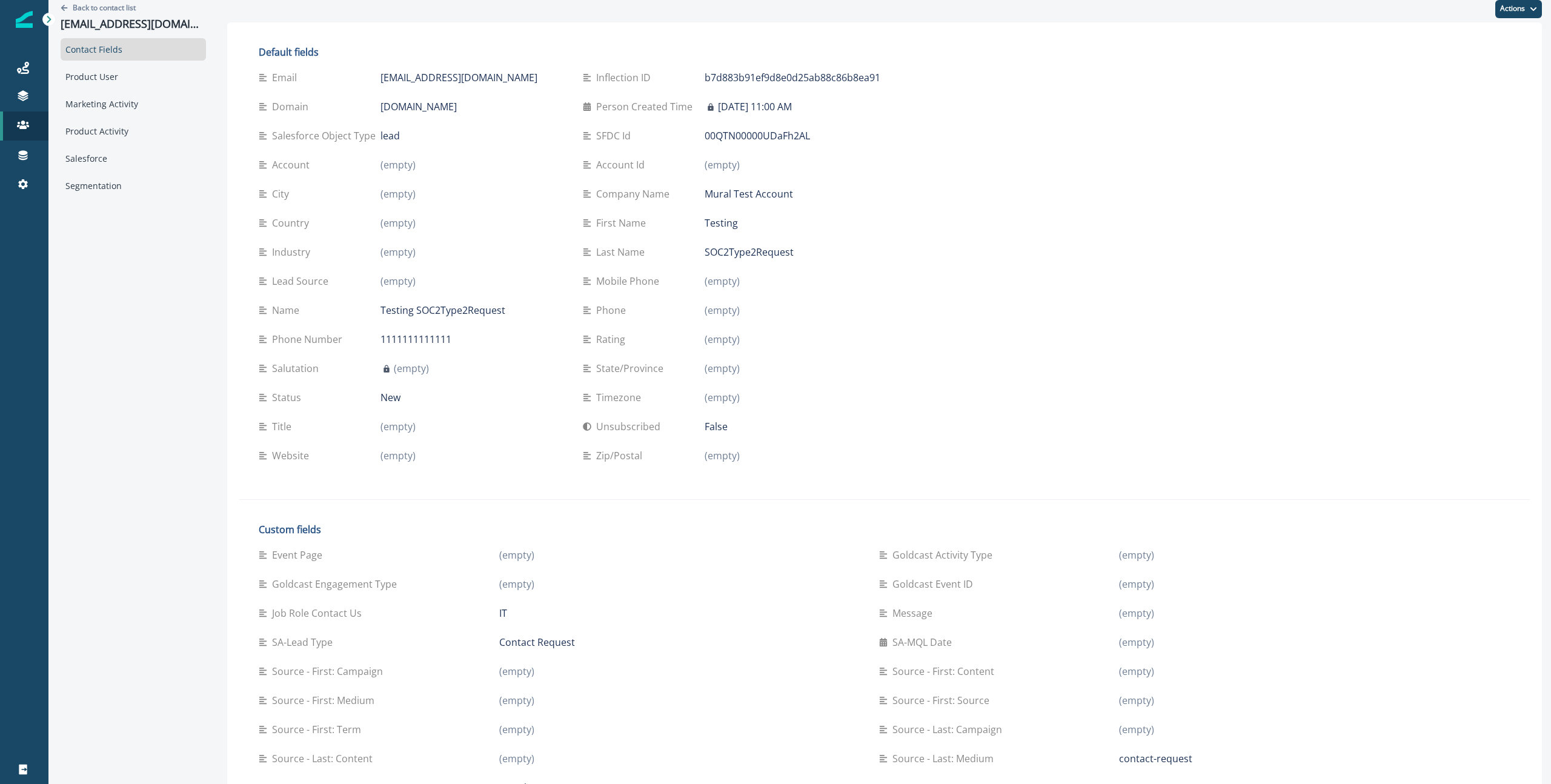
scroll to position [6, 0]
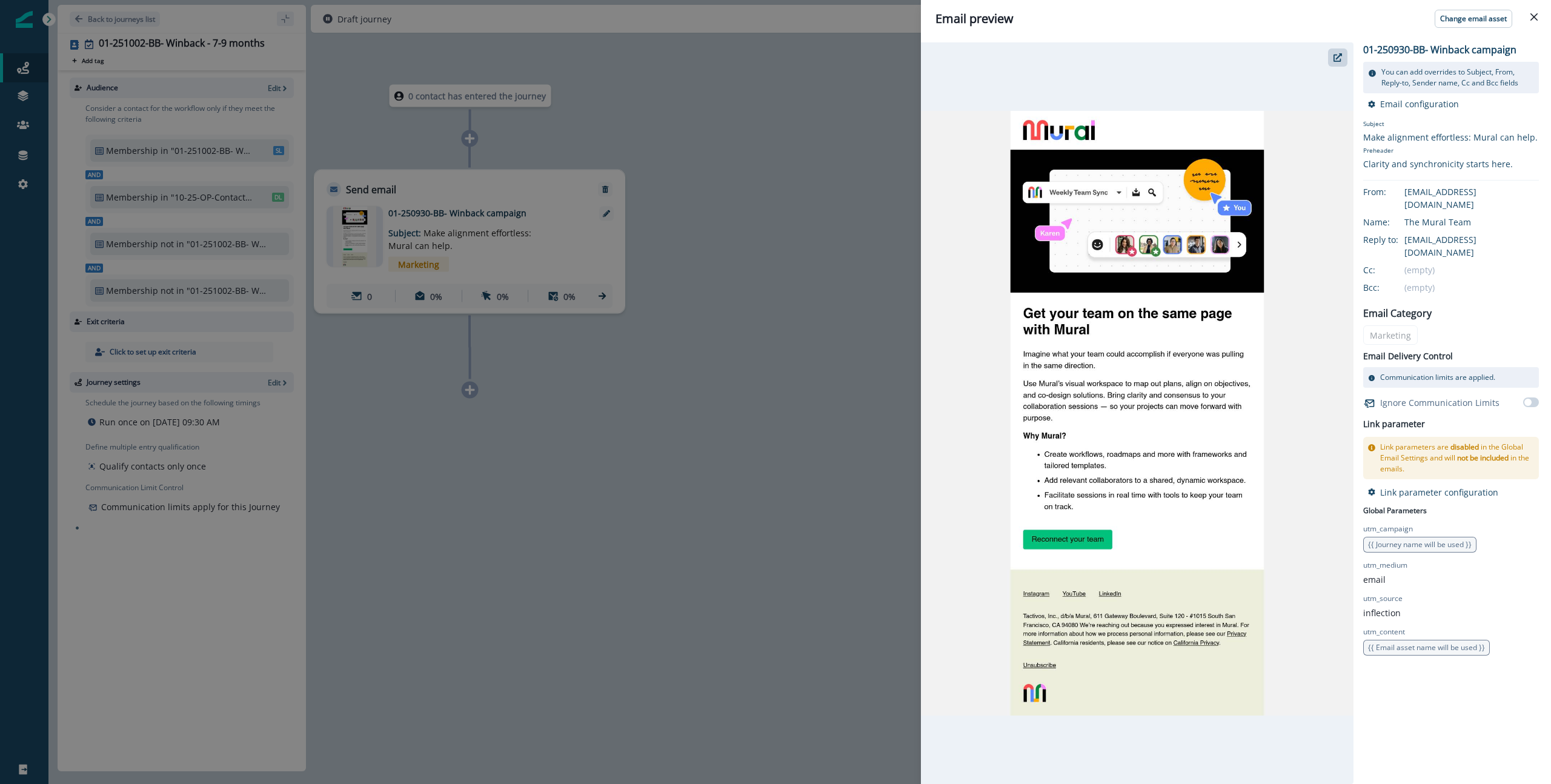
drag, startPoint x: 1536, startPoint y: 17, endPoint x: 1451, endPoint y: 42, distance: 88.6
click at [1536, 17] on icon "Close" at bounding box center [1534, 17] width 7 height 7
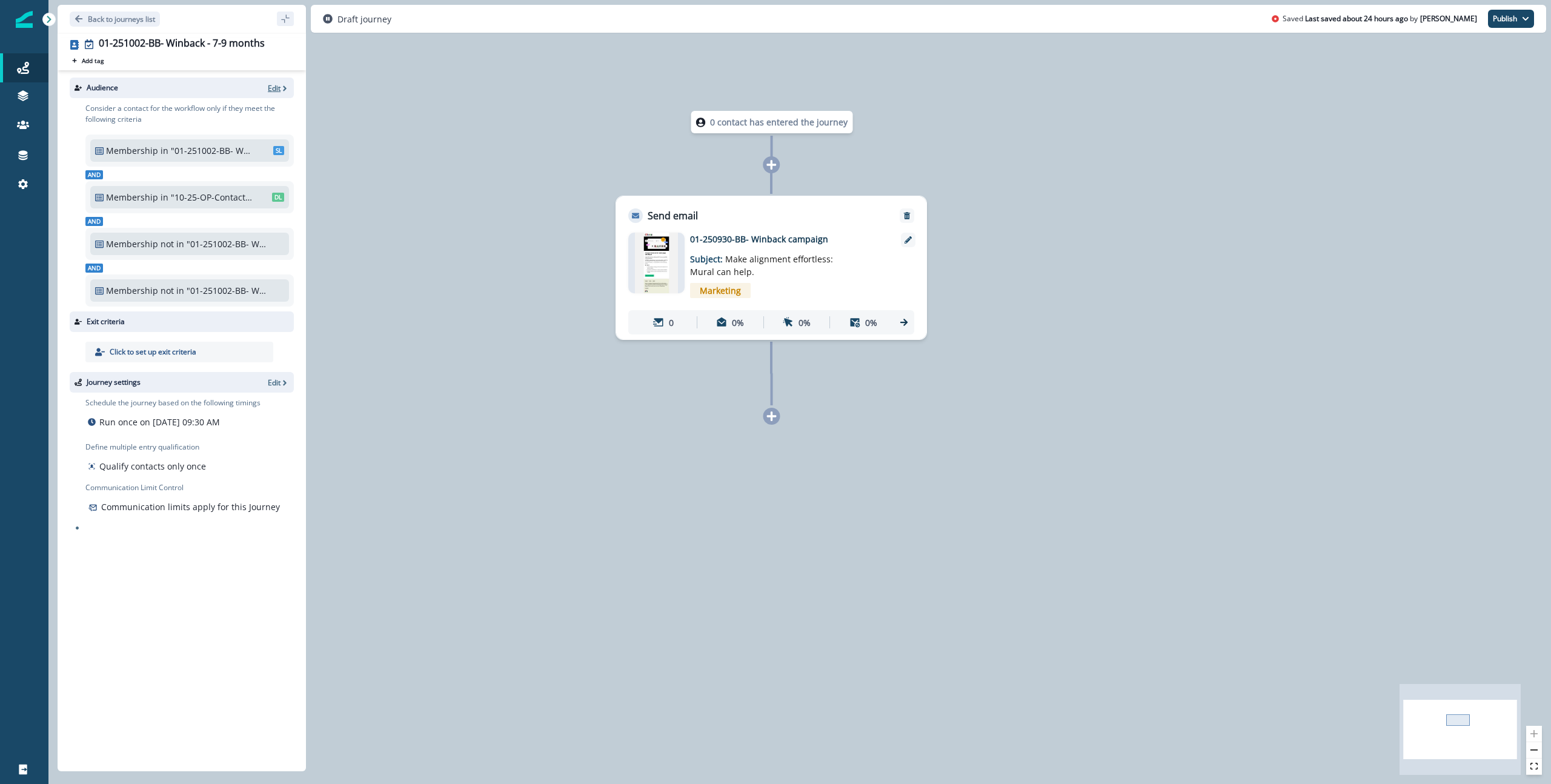
click at [281, 88] on icon "button" at bounding box center [285, 88] width 9 height 9
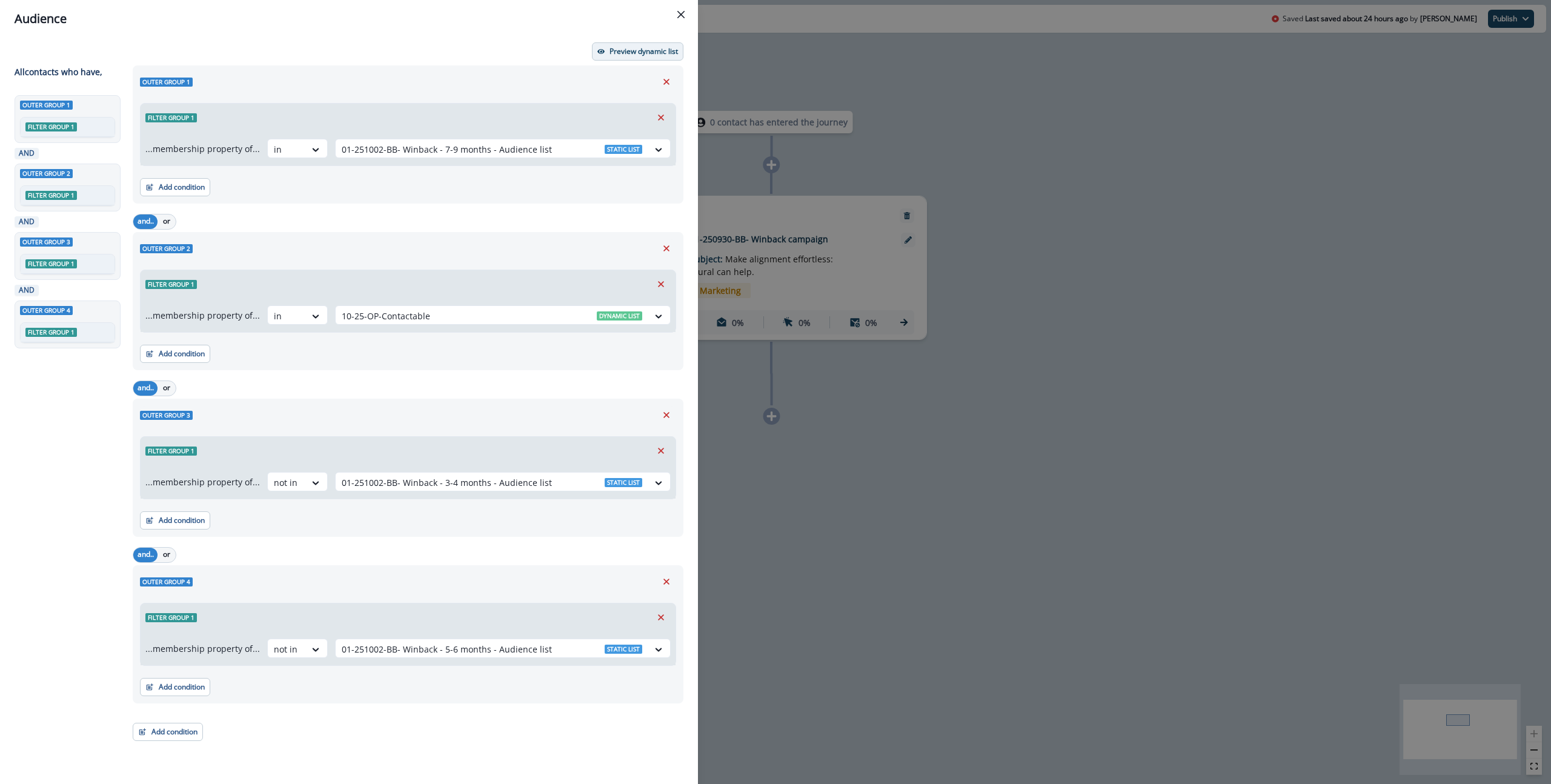
click at [646, 58] on button "Preview dynamic list" at bounding box center [637, 51] width 92 height 18
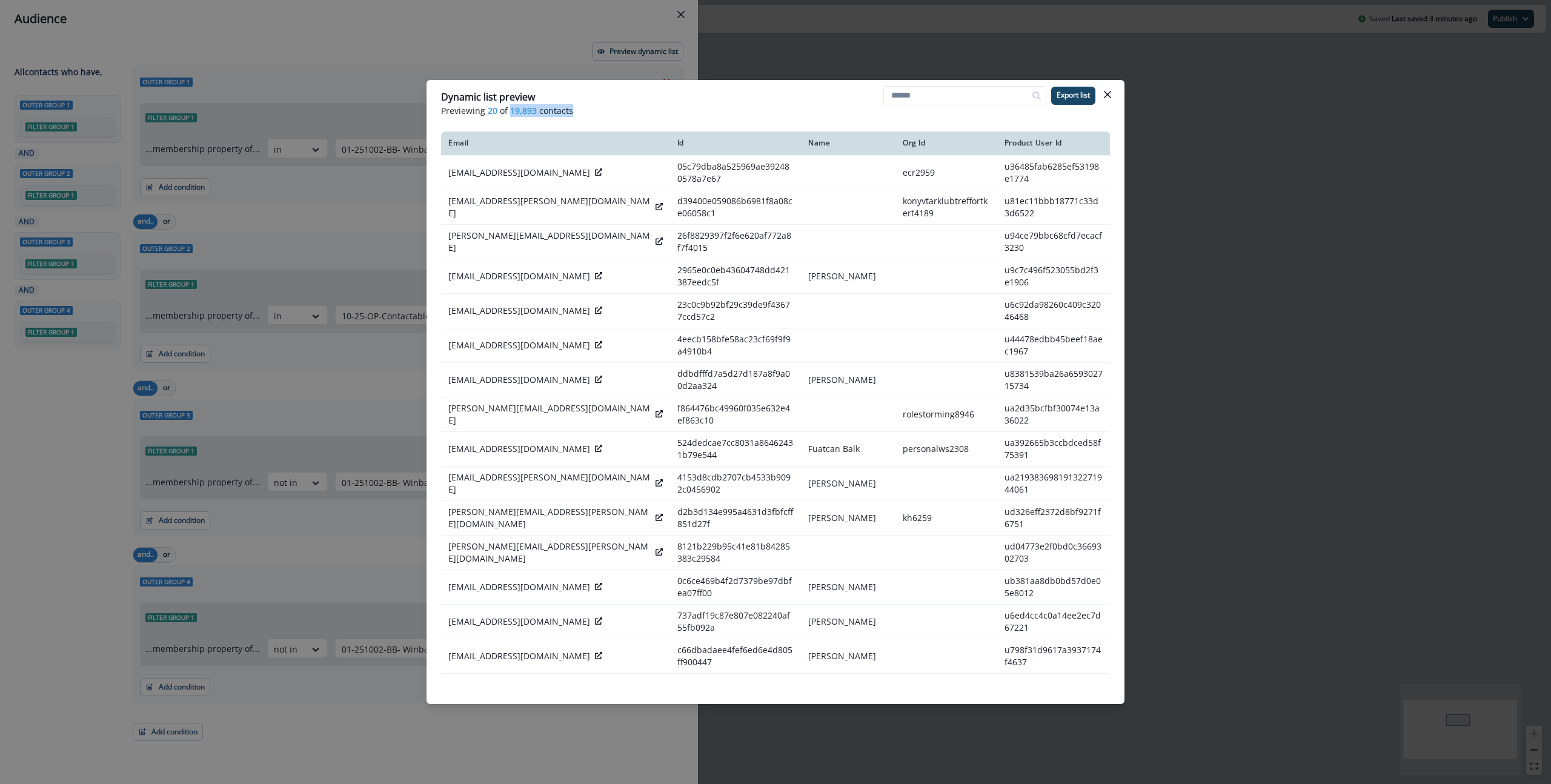
drag, startPoint x: 575, startPoint y: 111, endPoint x: 507, endPoint y: 111, distance: 68.0
click at [507, 111] on p "Previewing 20 of 19,893 contacts" at bounding box center [776, 110] width 669 height 13
copy p "19,893 contacts"
click at [1109, 95] on icon "Close" at bounding box center [1107, 94] width 7 height 7
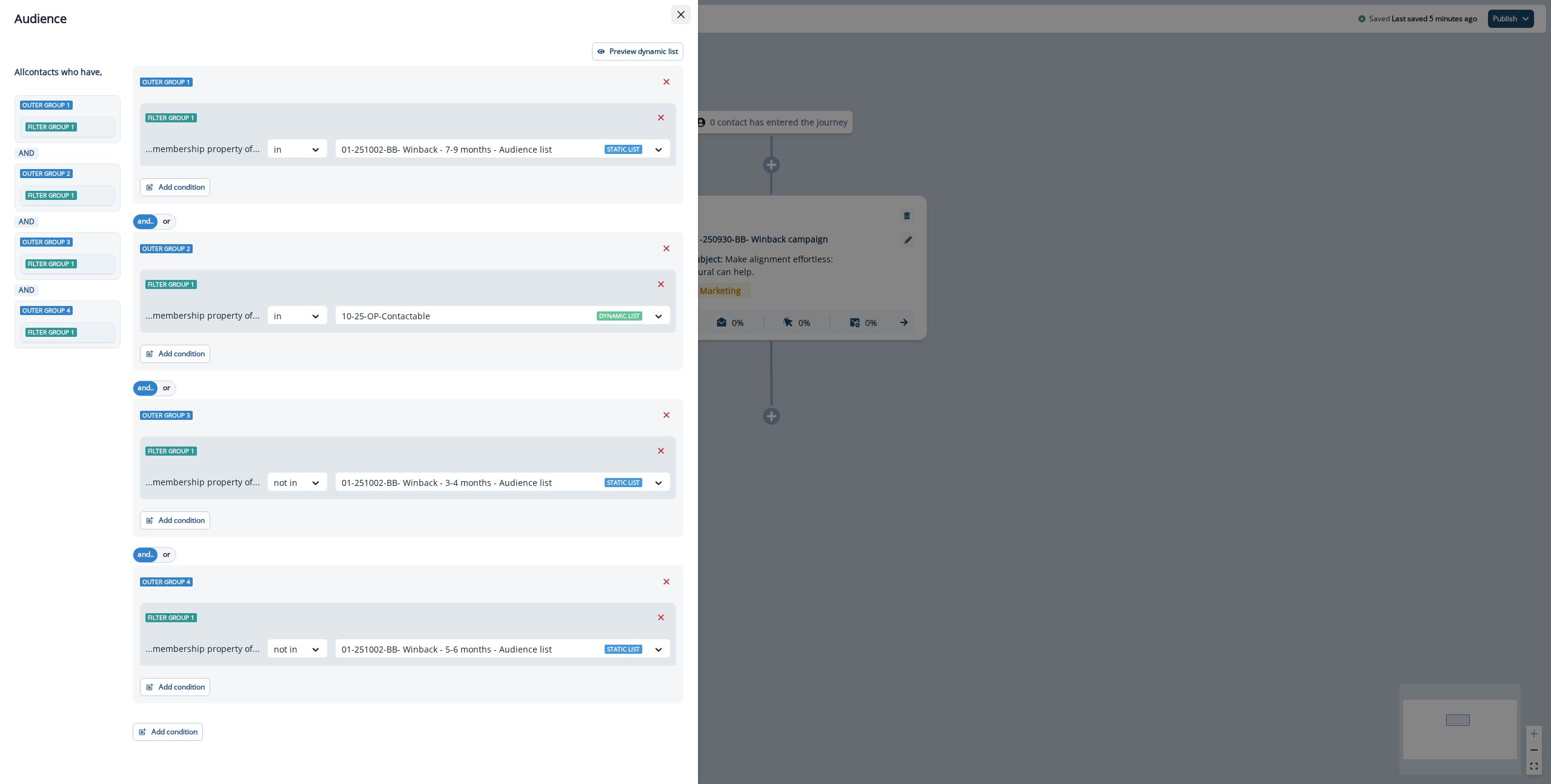
click at [684, 13] on icon "Close" at bounding box center [680, 14] width 7 height 7
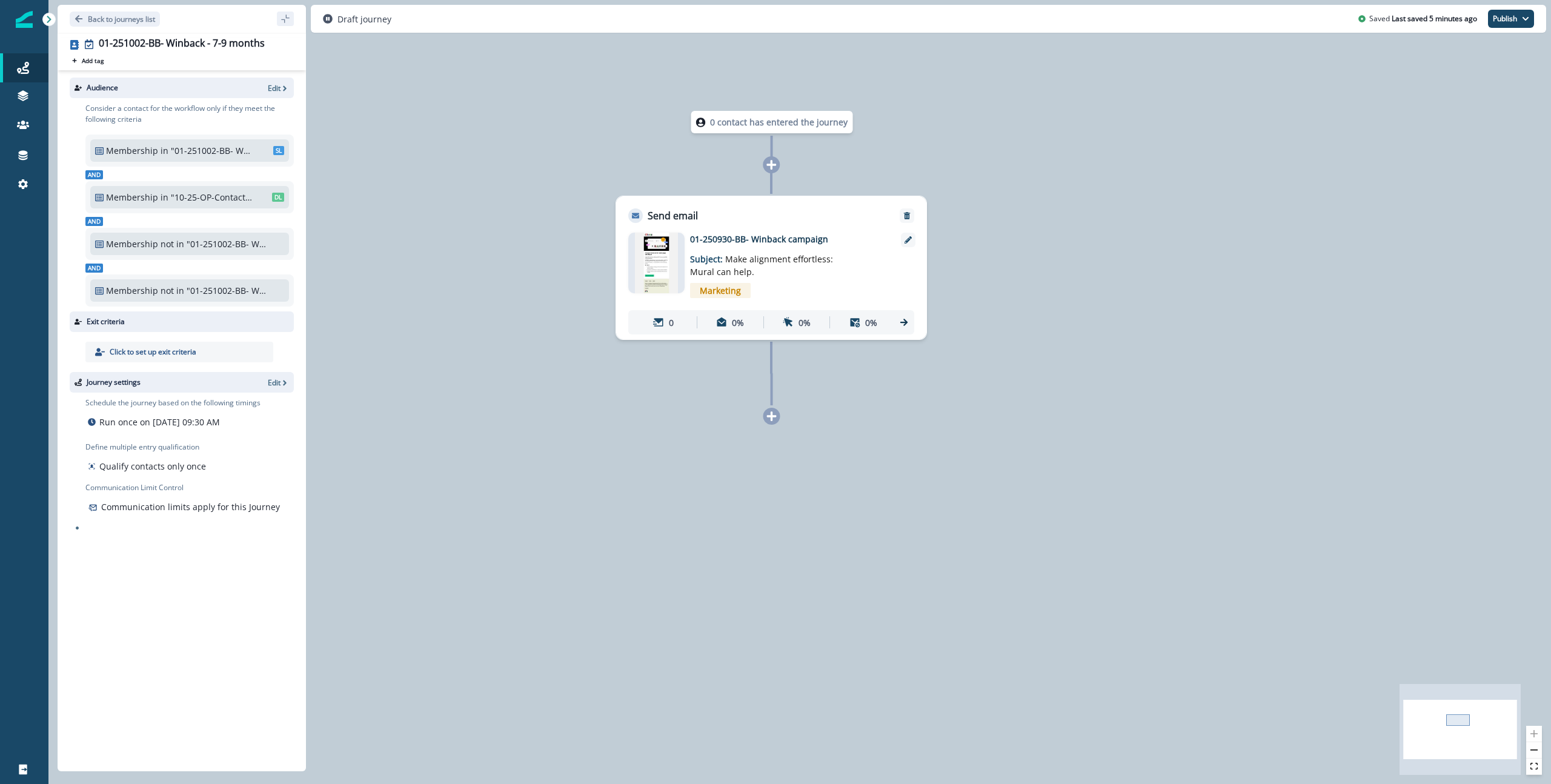
click at [114, 423] on p "Run once on [DATE] 09:30 AM" at bounding box center [159, 422] width 121 height 13
click at [273, 385] on p "Edit" at bounding box center [274, 382] width 13 height 10
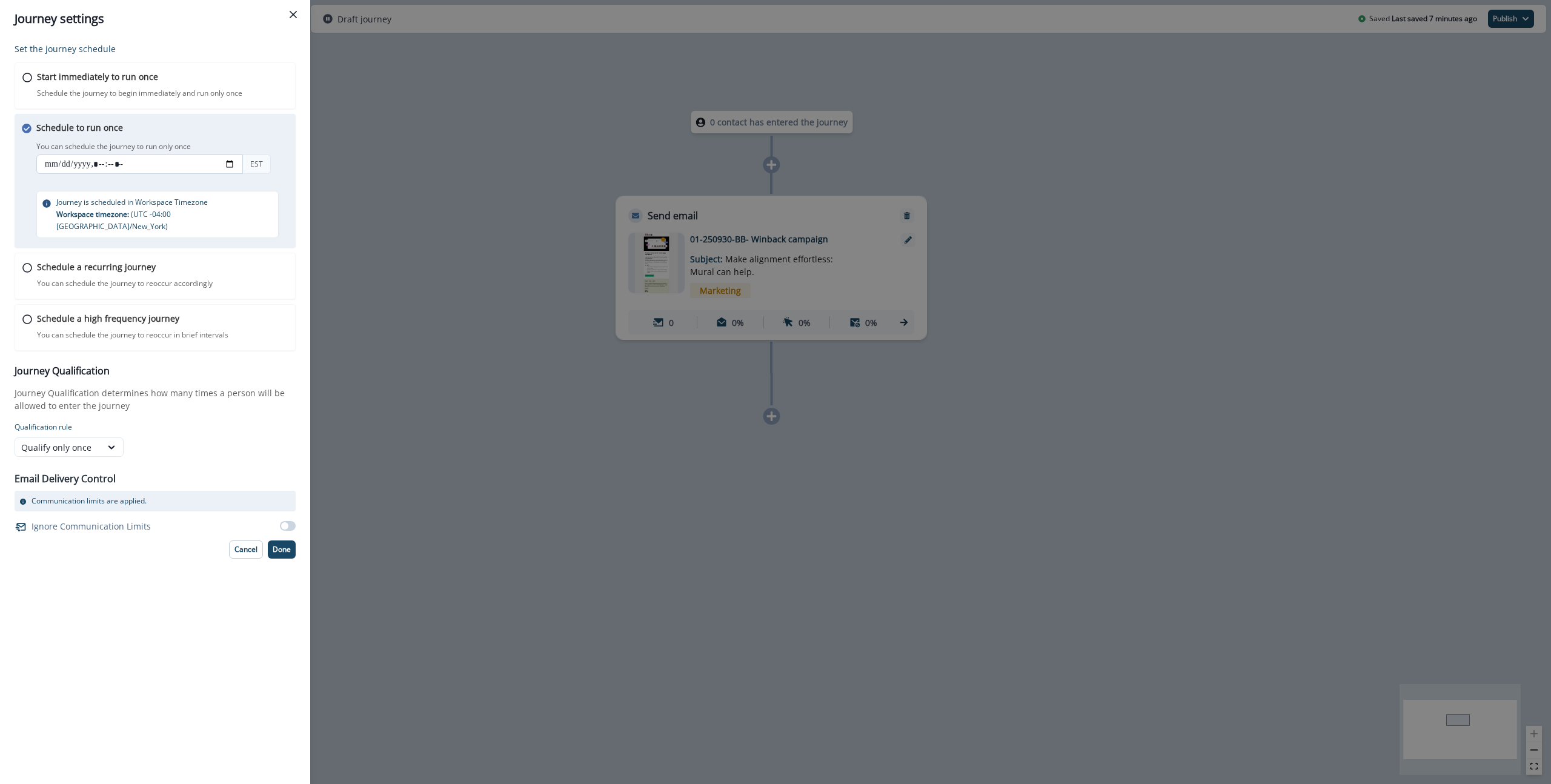
click at [231, 164] on input "datetime-local" at bounding box center [140, 164] width 207 height 20
type input "**********"
click at [305, 241] on div "Set the journey schedule Start immediately to run once Schedule the journey to …" at bounding box center [155, 411] width 310 height 746
click at [281, 545] on p "Done" at bounding box center [282, 549] width 18 height 9
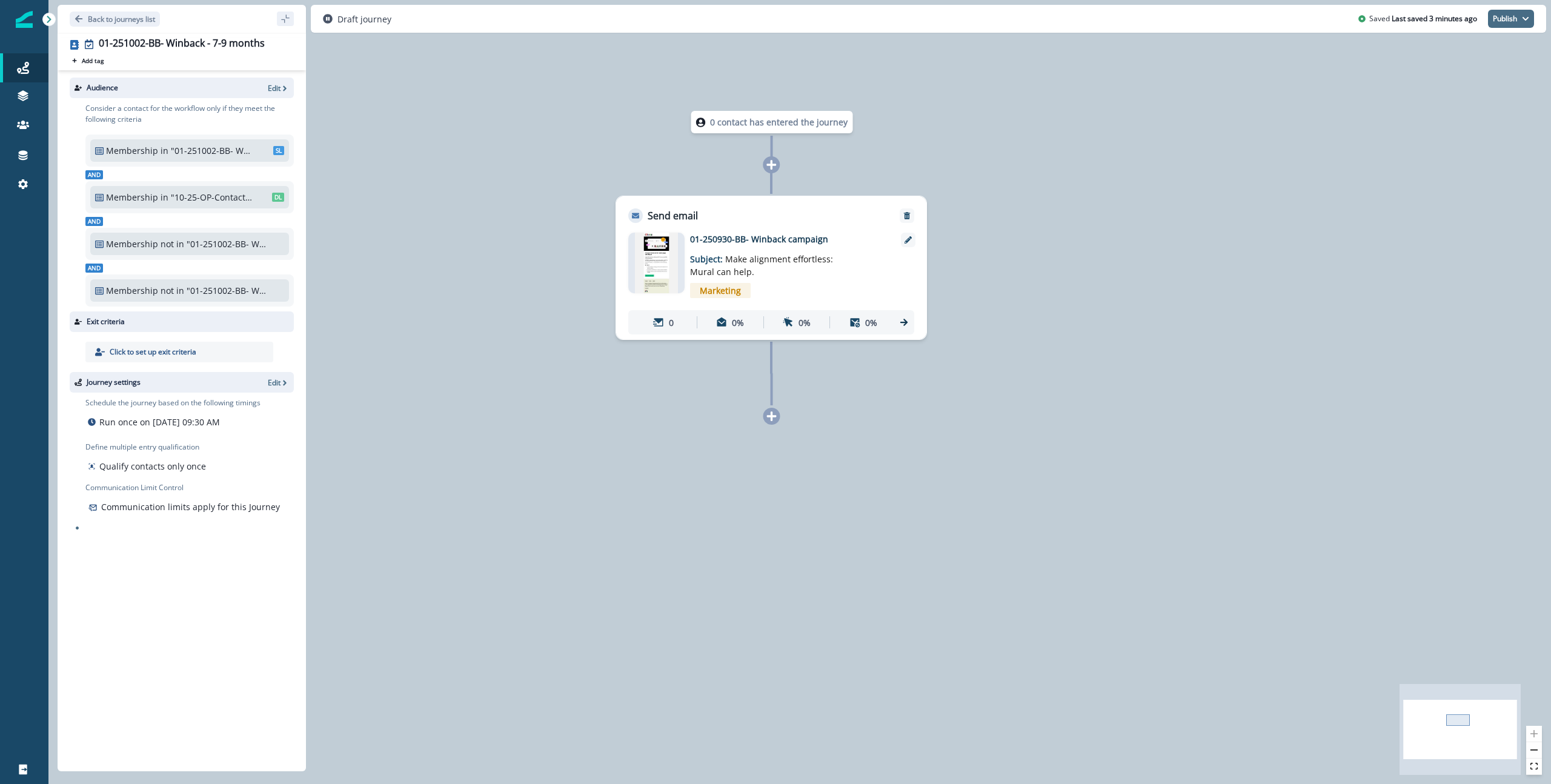
click at [1509, 21] on button "Publish" at bounding box center [1511, 18] width 46 height 18
click at [1464, 47] on button "as active journey" at bounding box center [1466, 49] width 134 height 22
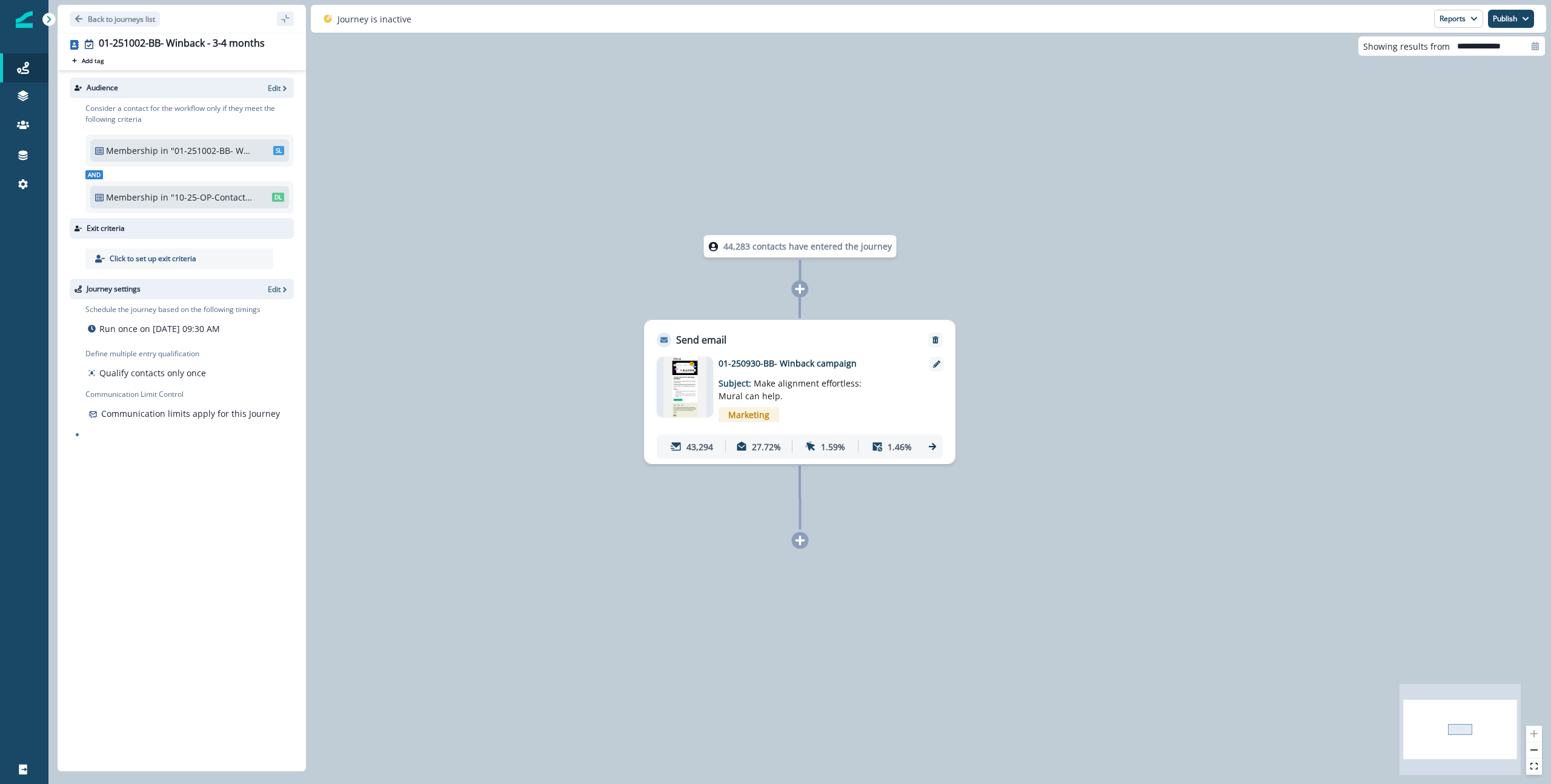
click at [233, 147] on p ""01-251002-BB- Winback - 3-4 months - Audience list"" at bounding box center [212, 151] width 82 height 13
click at [274, 91] on p "Edit" at bounding box center [274, 88] width 13 height 10
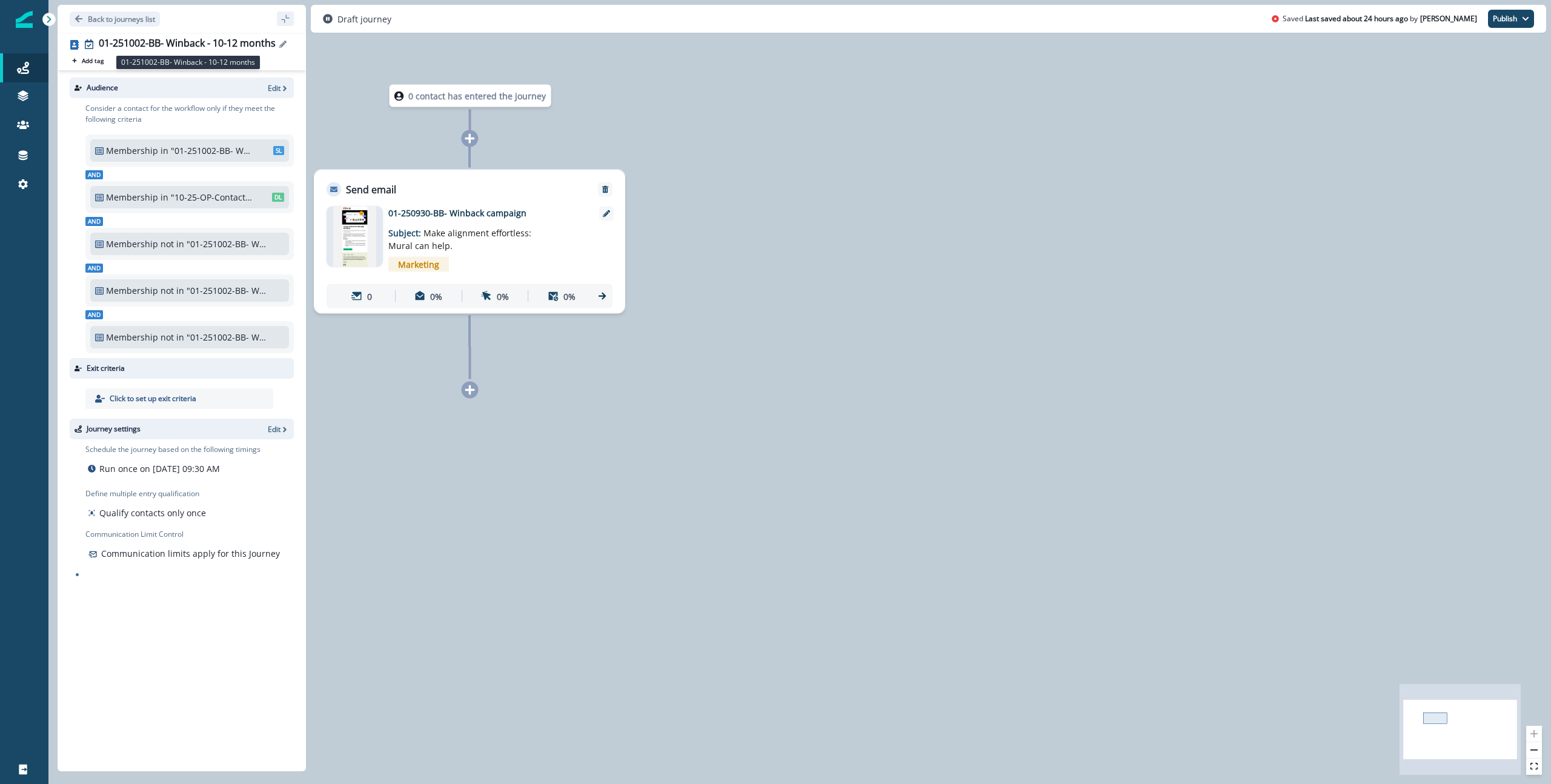
click at [247, 43] on div "01-251002-BB- Winback - 10-12 months" at bounding box center [187, 44] width 177 height 13
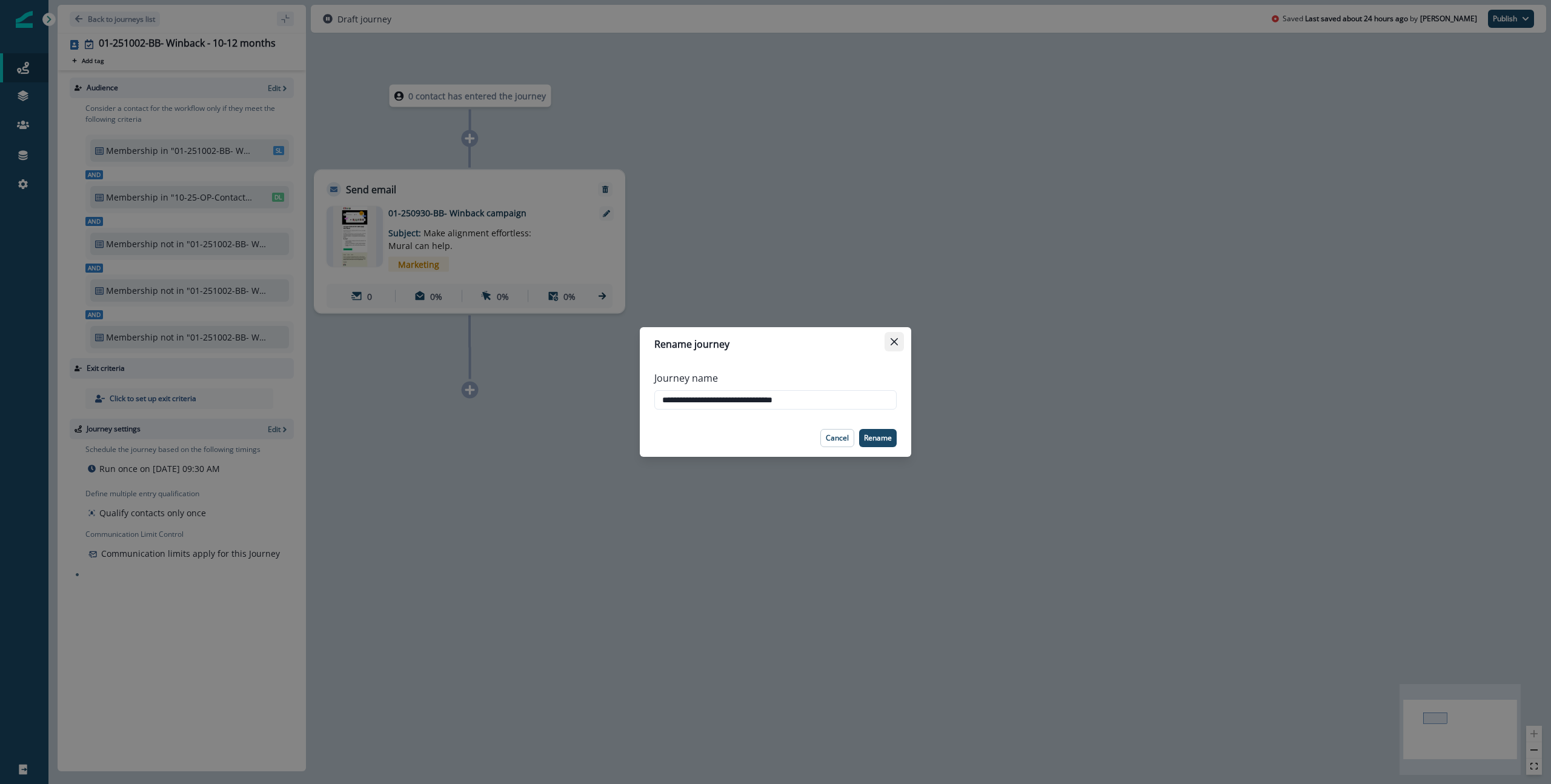
click at [892, 343] on icon "Close" at bounding box center [894, 341] width 7 height 7
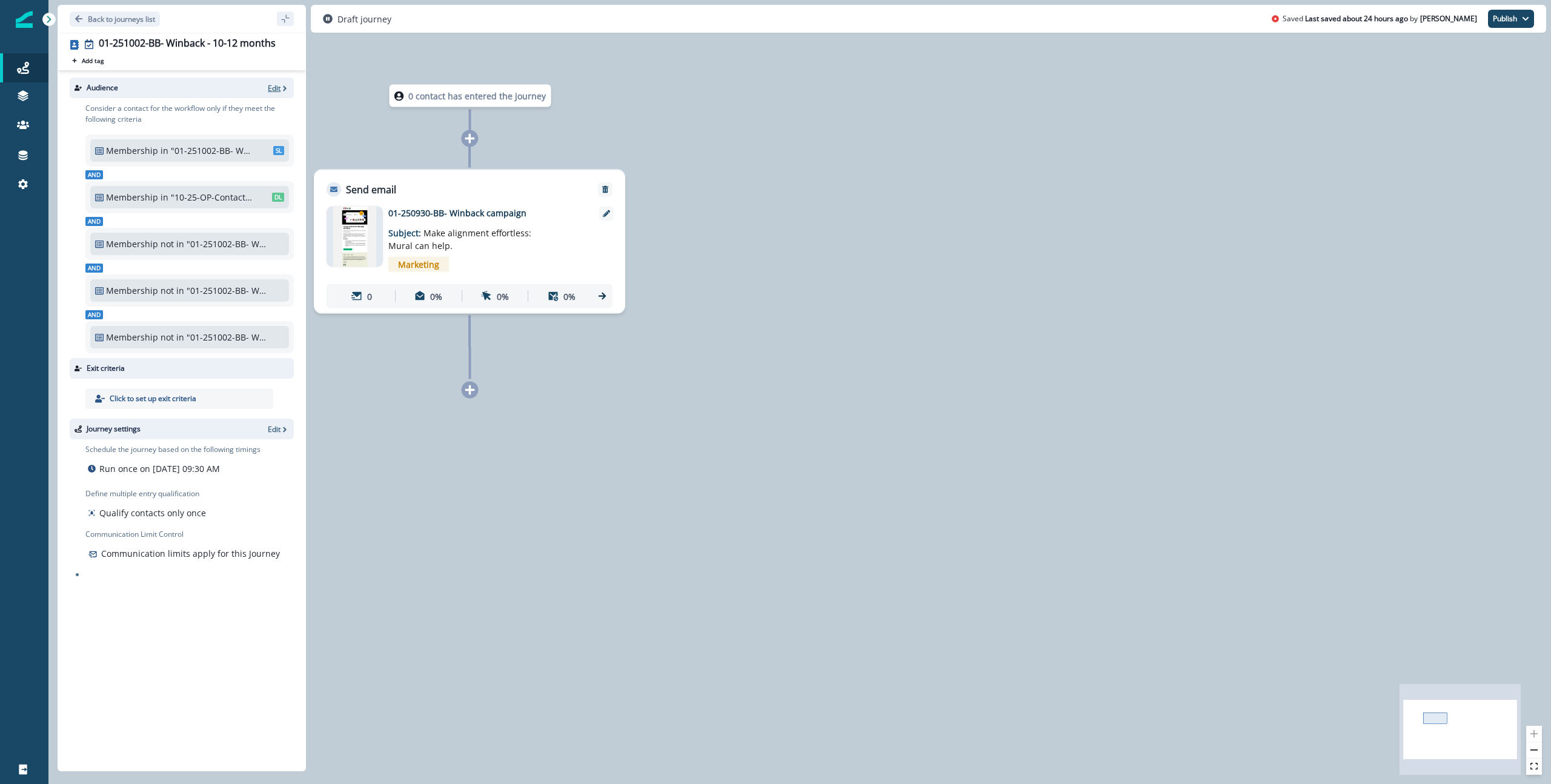
click at [278, 86] on p "Edit" at bounding box center [274, 88] width 13 height 10
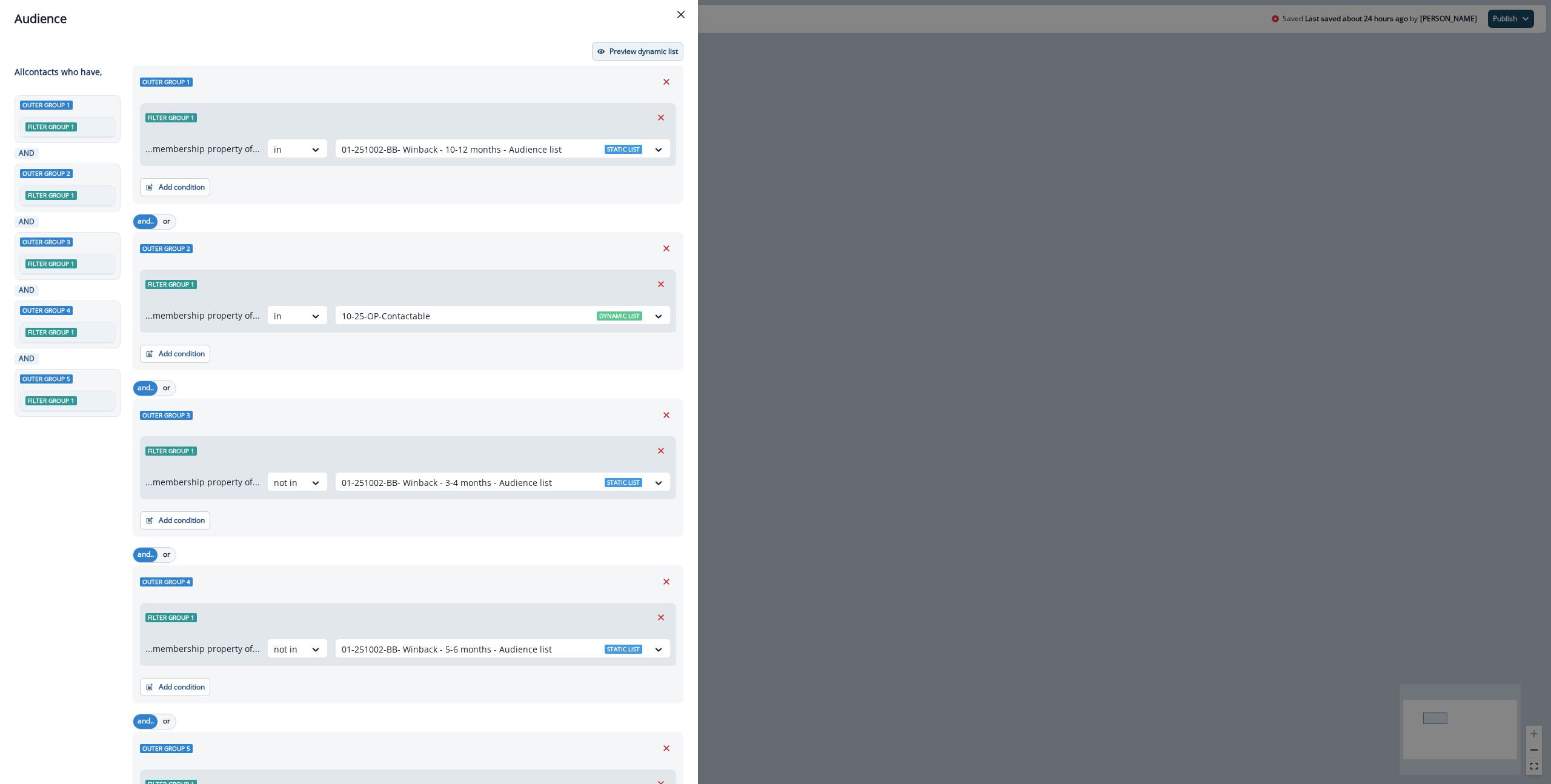
click at [627, 54] on p "Preview dynamic list" at bounding box center [643, 51] width 69 height 9
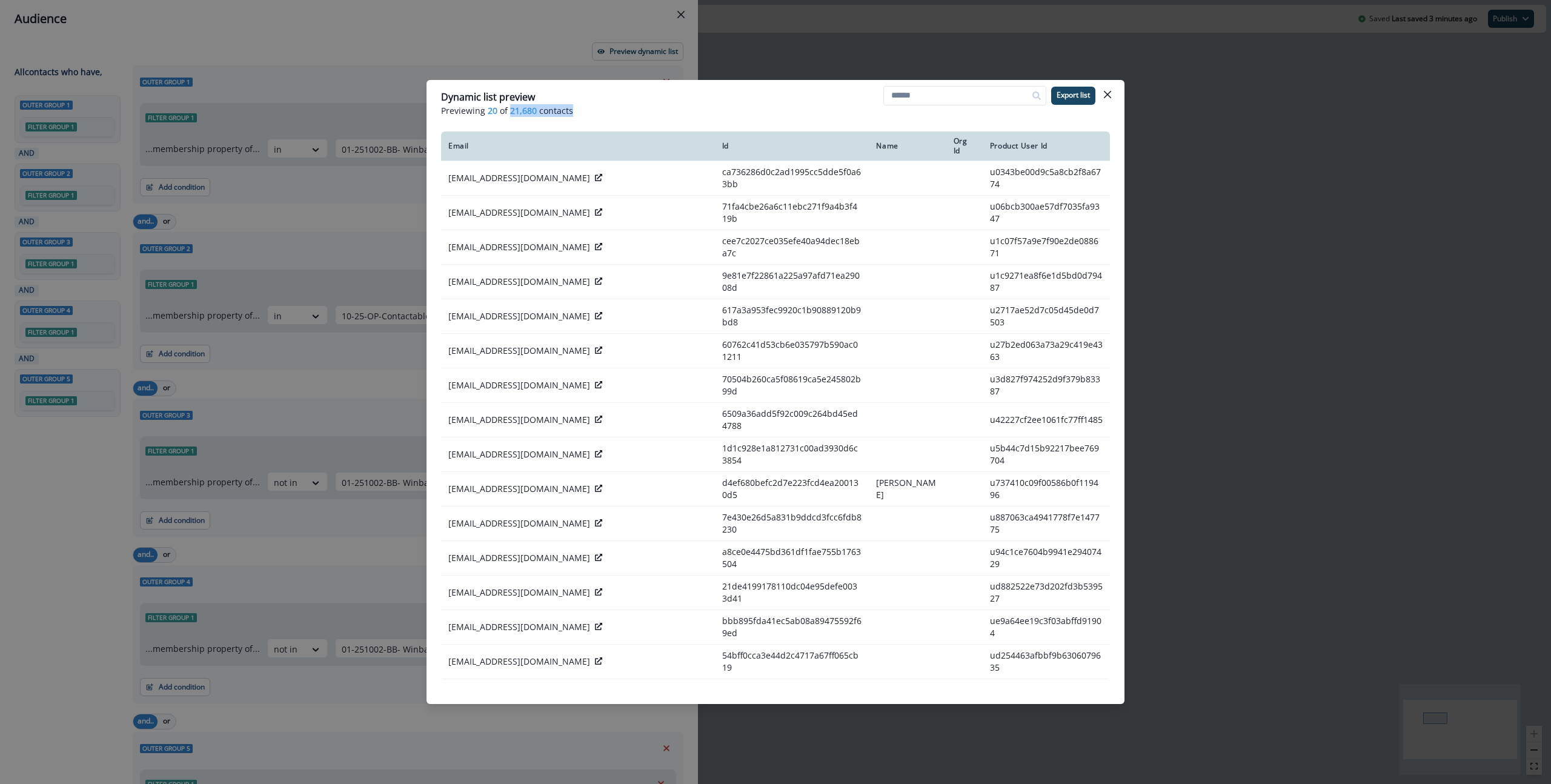
drag, startPoint x: 581, startPoint y: 114, endPoint x: 510, endPoint y: 114, distance: 71.0
click at [510, 114] on p "Previewing 20 of 21,680 contacts" at bounding box center [776, 110] width 669 height 13
copy p "21,680 contacts"
drag, startPoint x: 1108, startPoint y: 93, endPoint x: 999, endPoint y: 86, distance: 109.2
click at [1107, 93] on icon "Close" at bounding box center [1107, 94] width 7 height 7
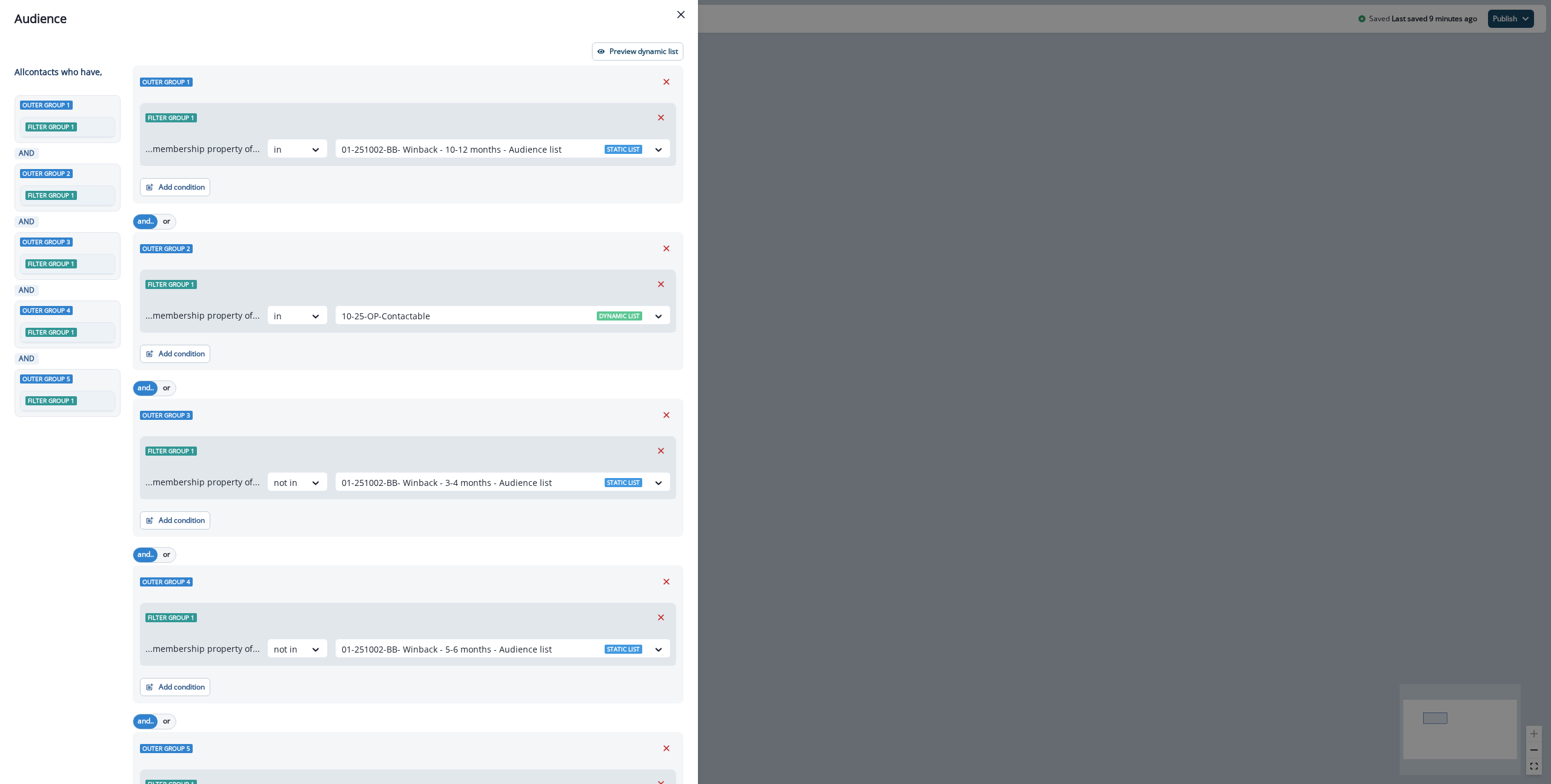
drag, startPoint x: 688, startPoint y: 8, endPoint x: 650, endPoint y: 14, distance: 38.5
click at [688, 8] on button "Close" at bounding box center [681, 14] width 20 height 20
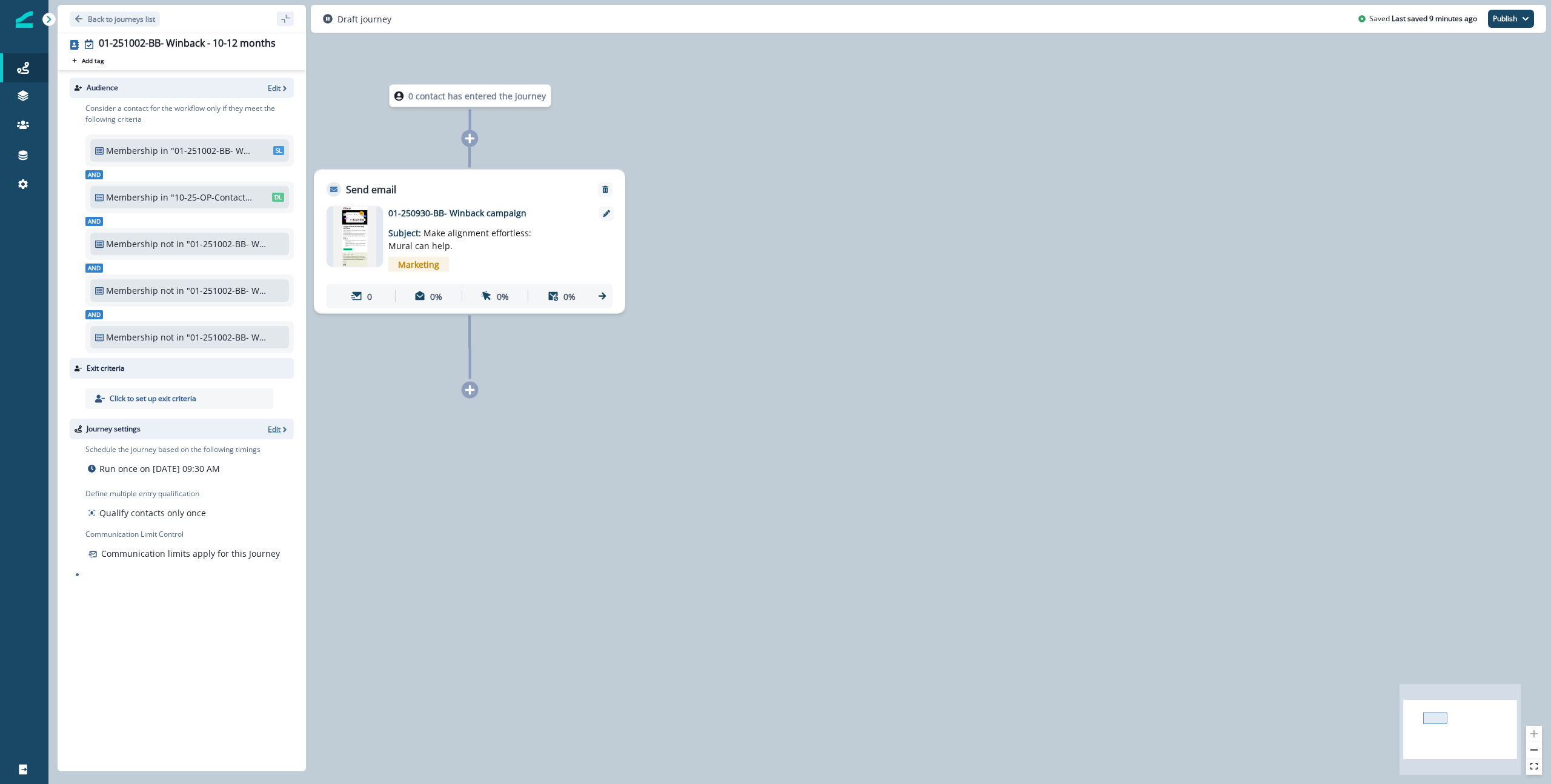
click at [270, 433] on p "Edit" at bounding box center [274, 429] width 13 height 10
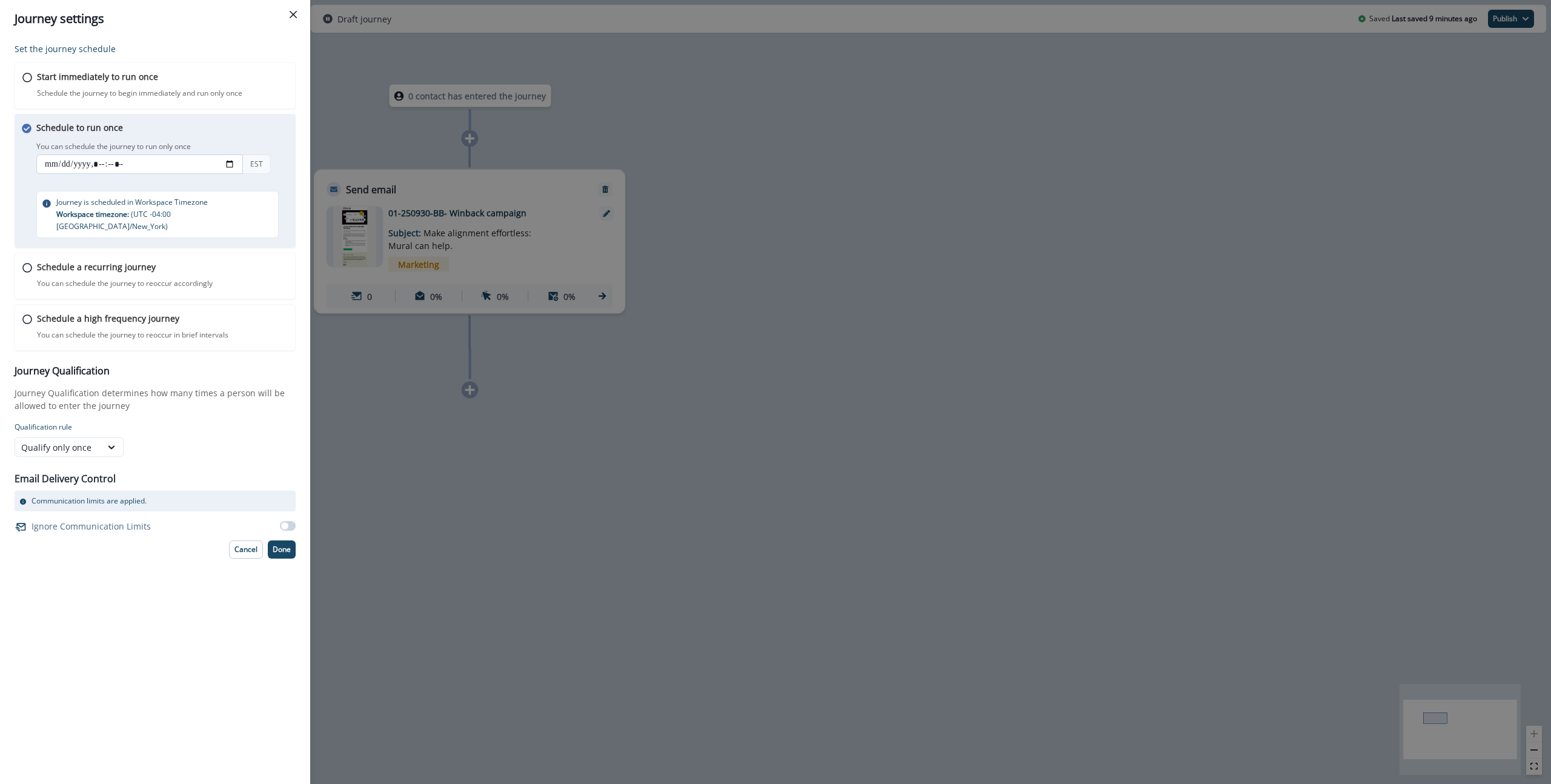
click at [234, 162] on input "datetime-local" at bounding box center [140, 164] width 207 height 20
type input "**********"
click at [219, 129] on div "Schedule to run once You can schedule the journey to run only once You can sche…" at bounding box center [166, 180] width 260 height 117
click at [285, 545] on button "Done" at bounding box center [281, 549] width 28 height 18
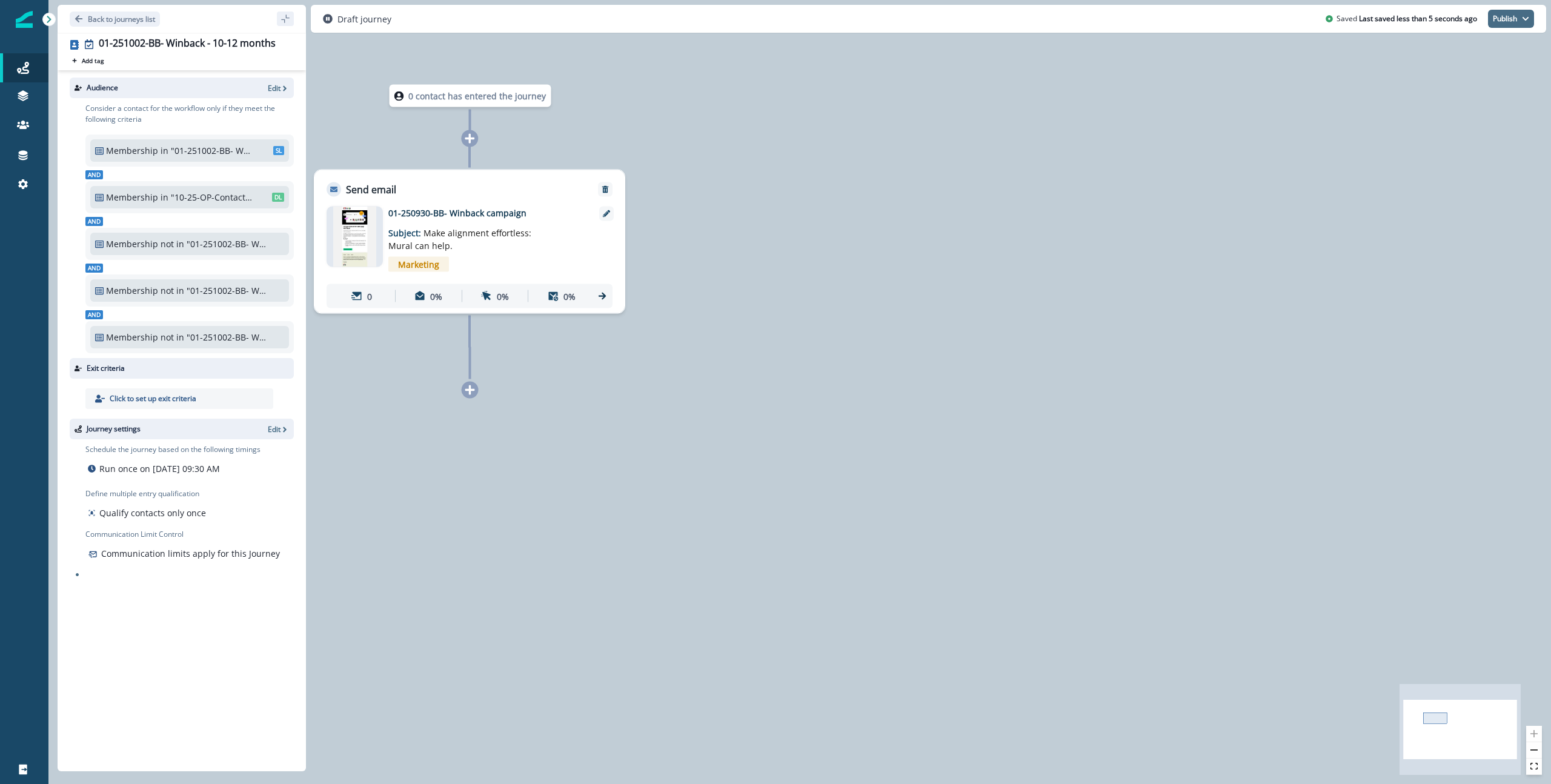
click at [1503, 22] on button "Publish" at bounding box center [1511, 18] width 46 height 18
click at [1459, 44] on button "as active journey" at bounding box center [1466, 49] width 134 height 22
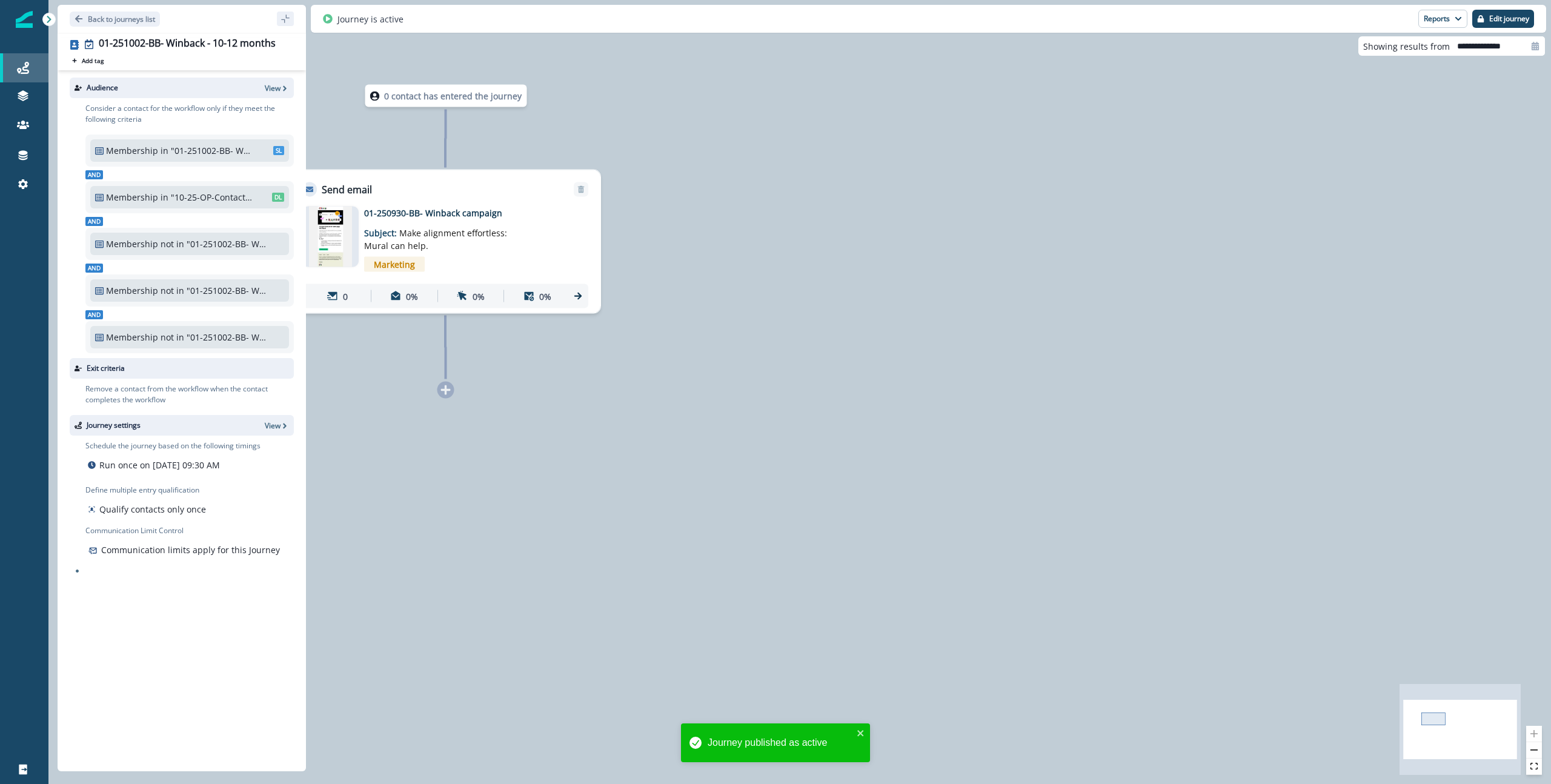
click at [12, 68] on div "Journeys" at bounding box center [24, 68] width 39 height 14
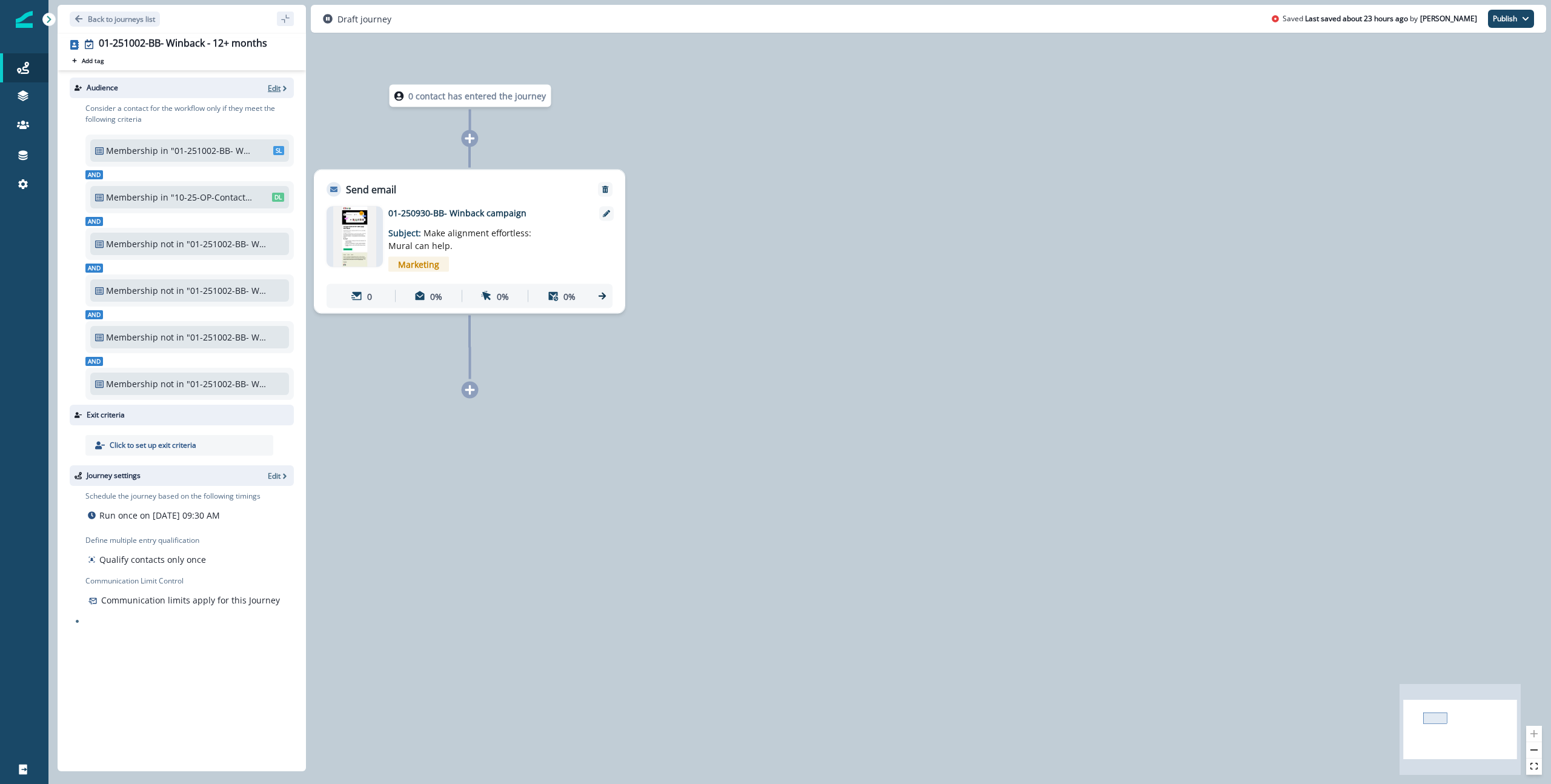
click at [275, 87] on p "Edit" at bounding box center [274, 88] width 13 height 10
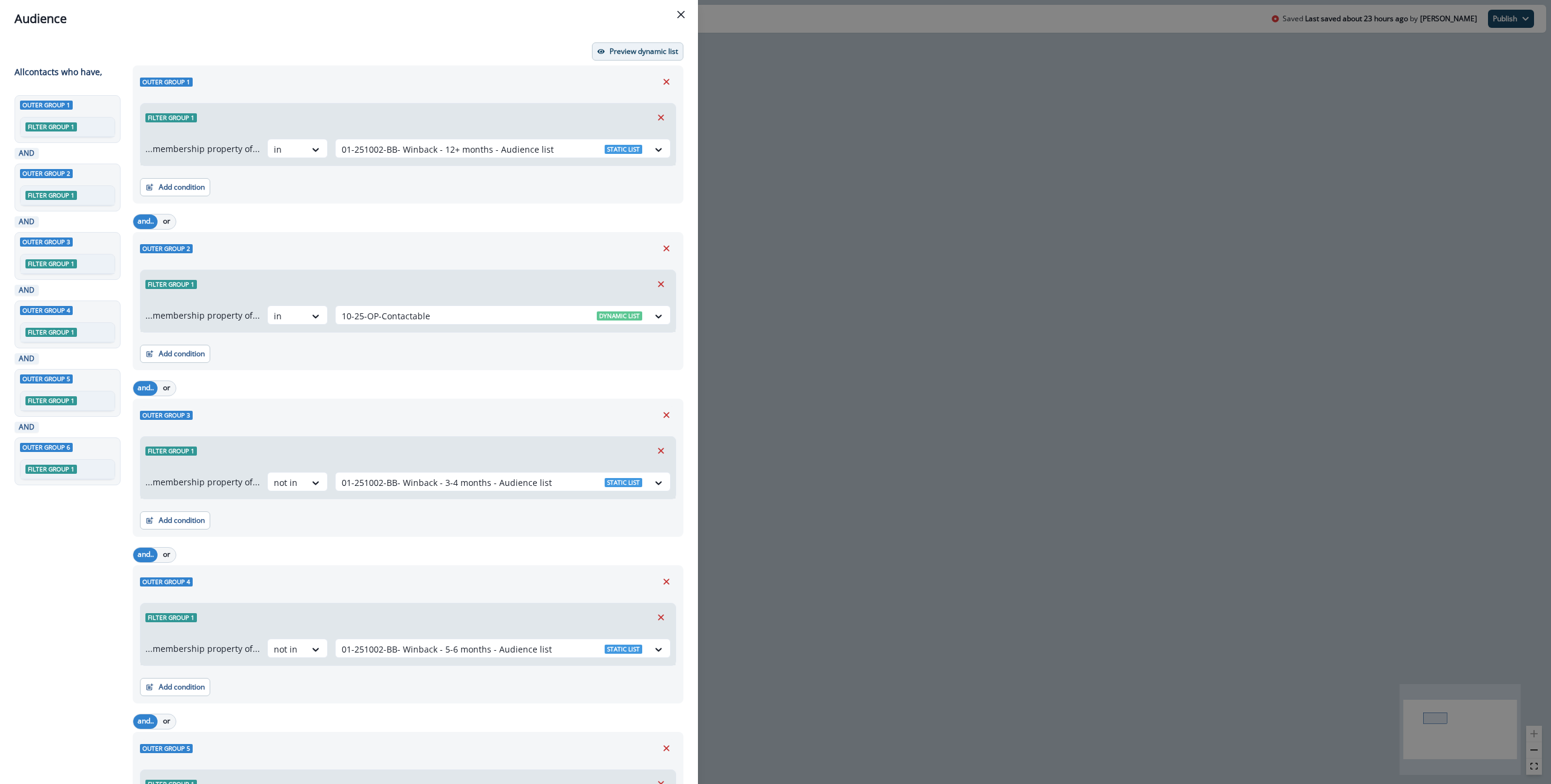
click at [656, 51] on p "Preview dynamic list" at bounding box center [643, 51] width 69 height 9
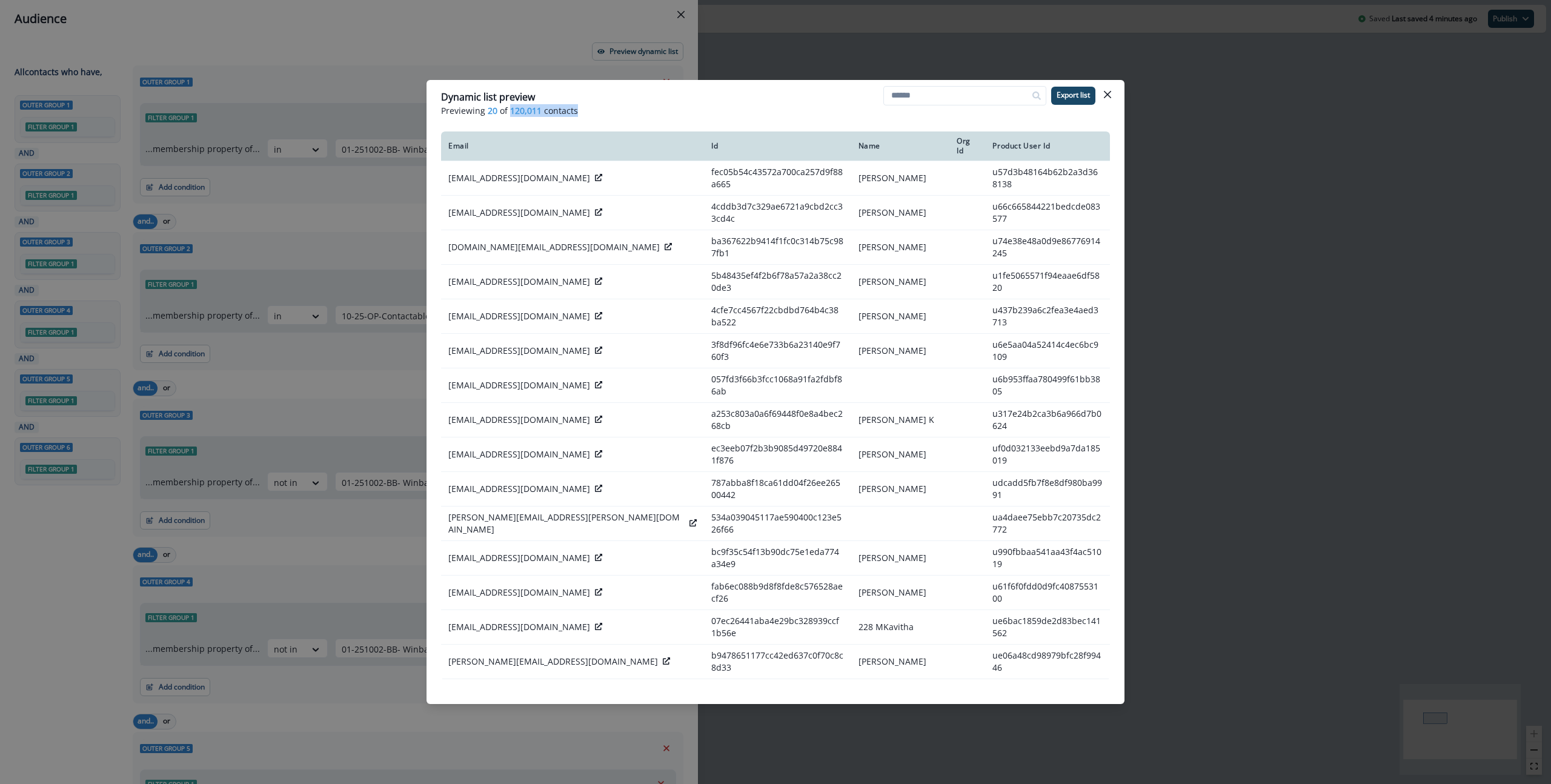
drag, startPoint x: 583, startPoint y: 108, endPoint x: 507, endPoint y: 108, distance: 76.0
click at [507, 108] on p "Previewing 20 of 120,011 contacts" at bounding box center [776, 110] width 669 height 13
copy p "120,011 contacts"
click at [1112, 94] on button "Close" at bounding box center [1107, 95] width 20 height 20
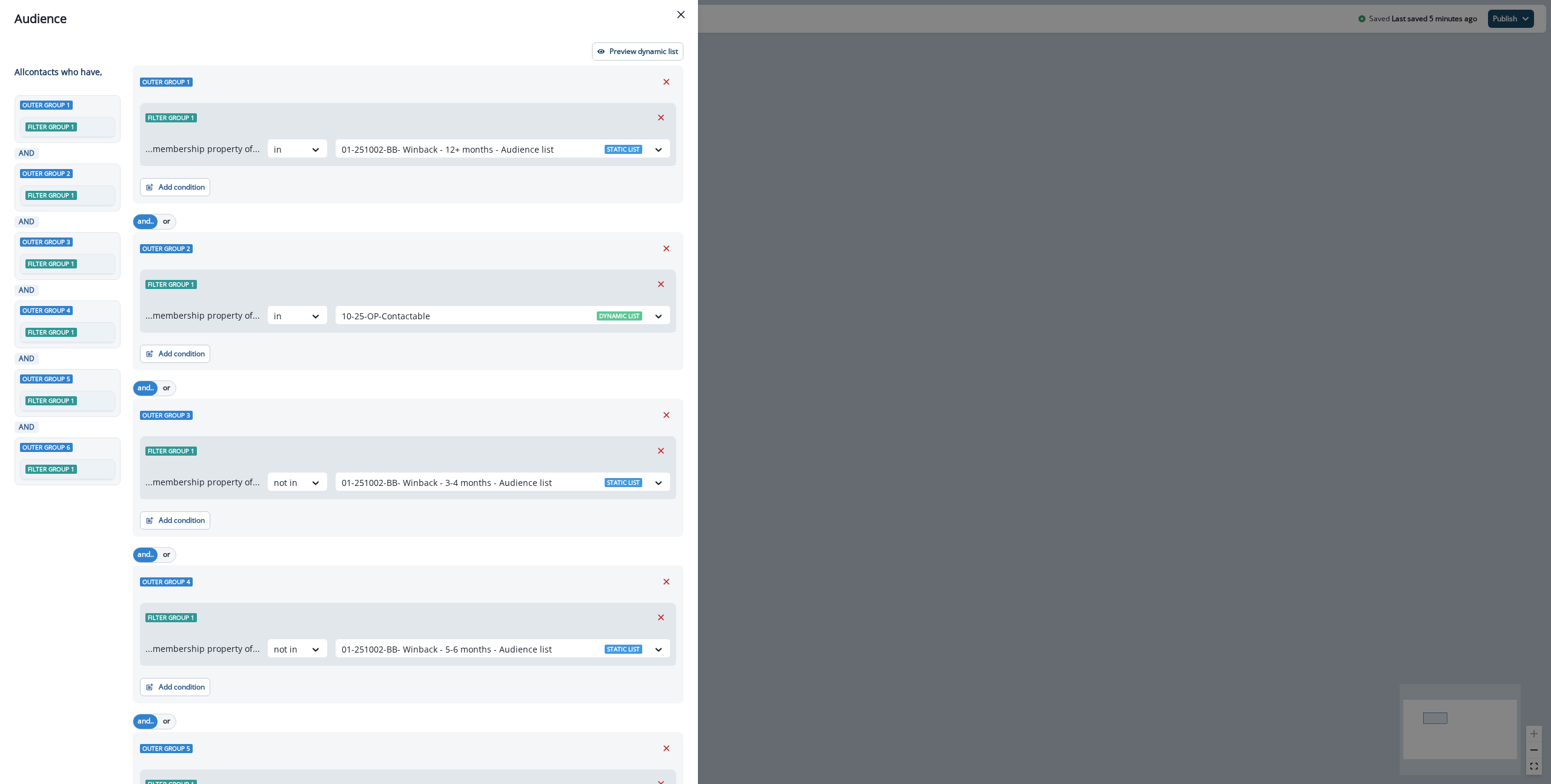
drag, startPoint x: 687, startPoint y: 13, endPoint x: 648, endPoint y: 47, distance: 51.7
click at [686, 13] on button "Close" at bounding box center [681, 14] width 20 height 20
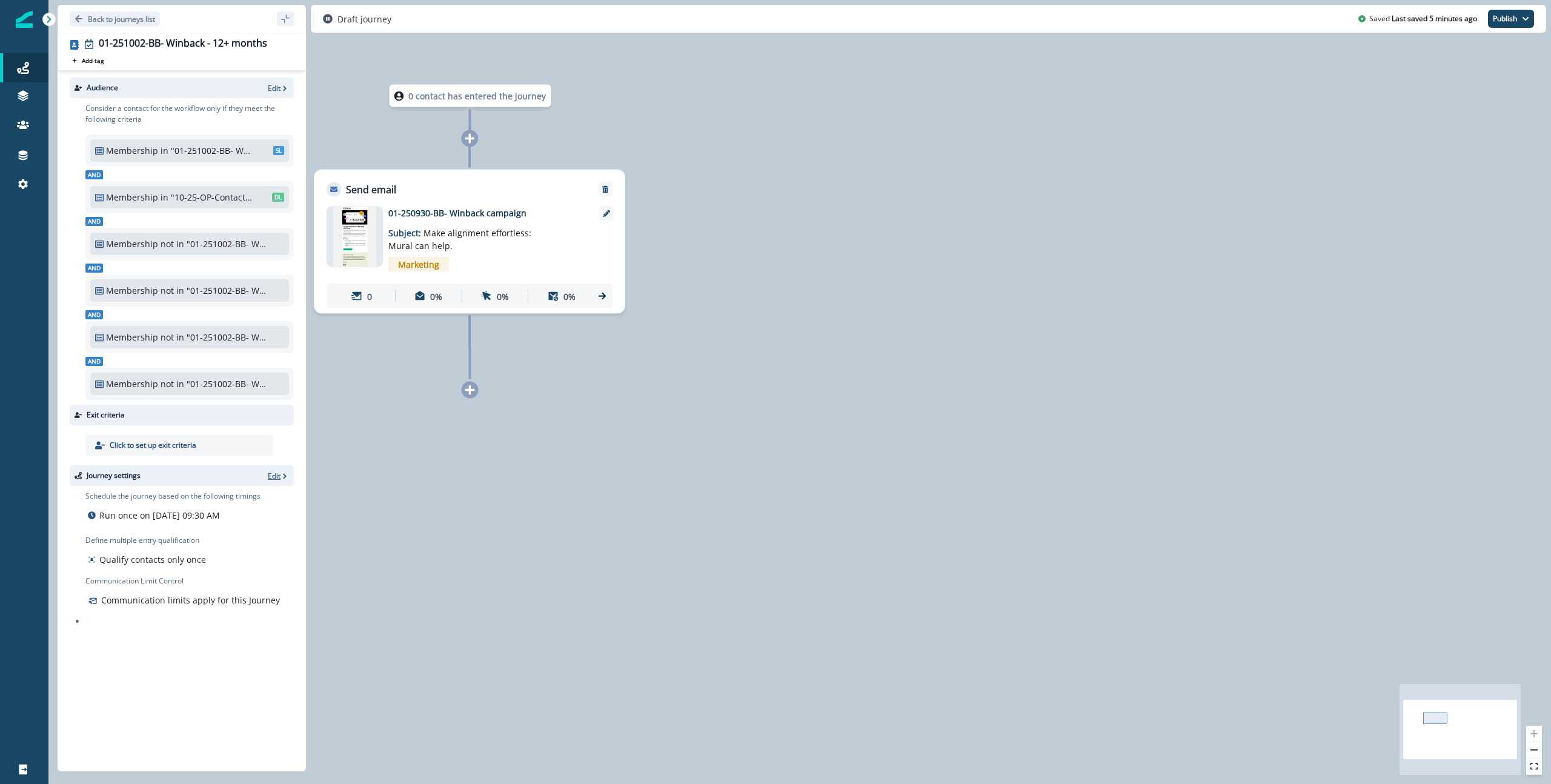
click at [271, 476] on p "Edit" at bounding box center [274, 476] width 13 height 10
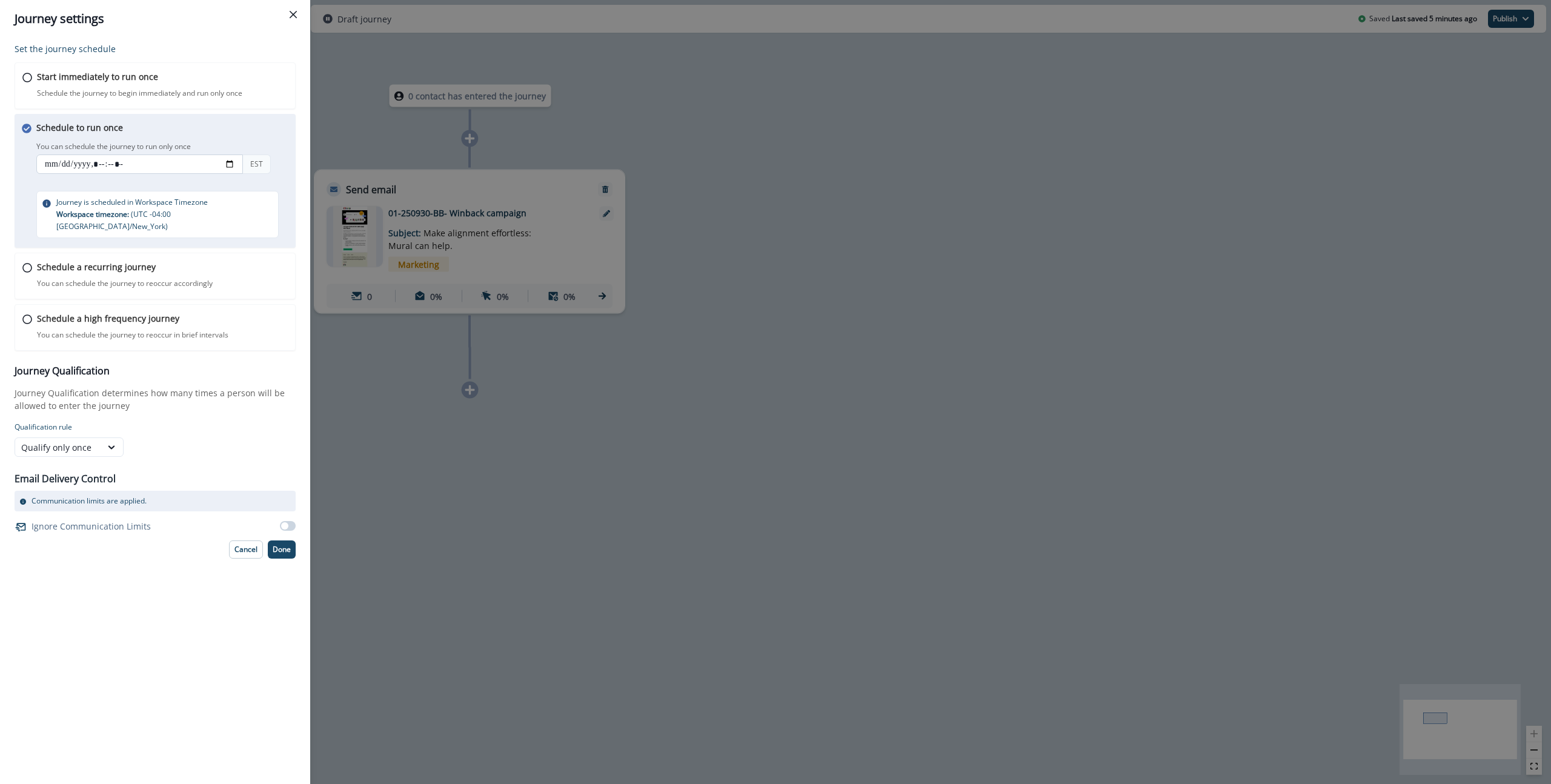
click at [226, 163] on input "datetime-local" at bounding box center [140, 164] width 207 height 20
type input "**********"
click at [283, 139] on div "You can schedule the journey to run only once EST" at bounding box center [166, 159] width 260 height 40
click at [278, 545] on p "Done" at bounding box center [282, 549] width 18 height 9
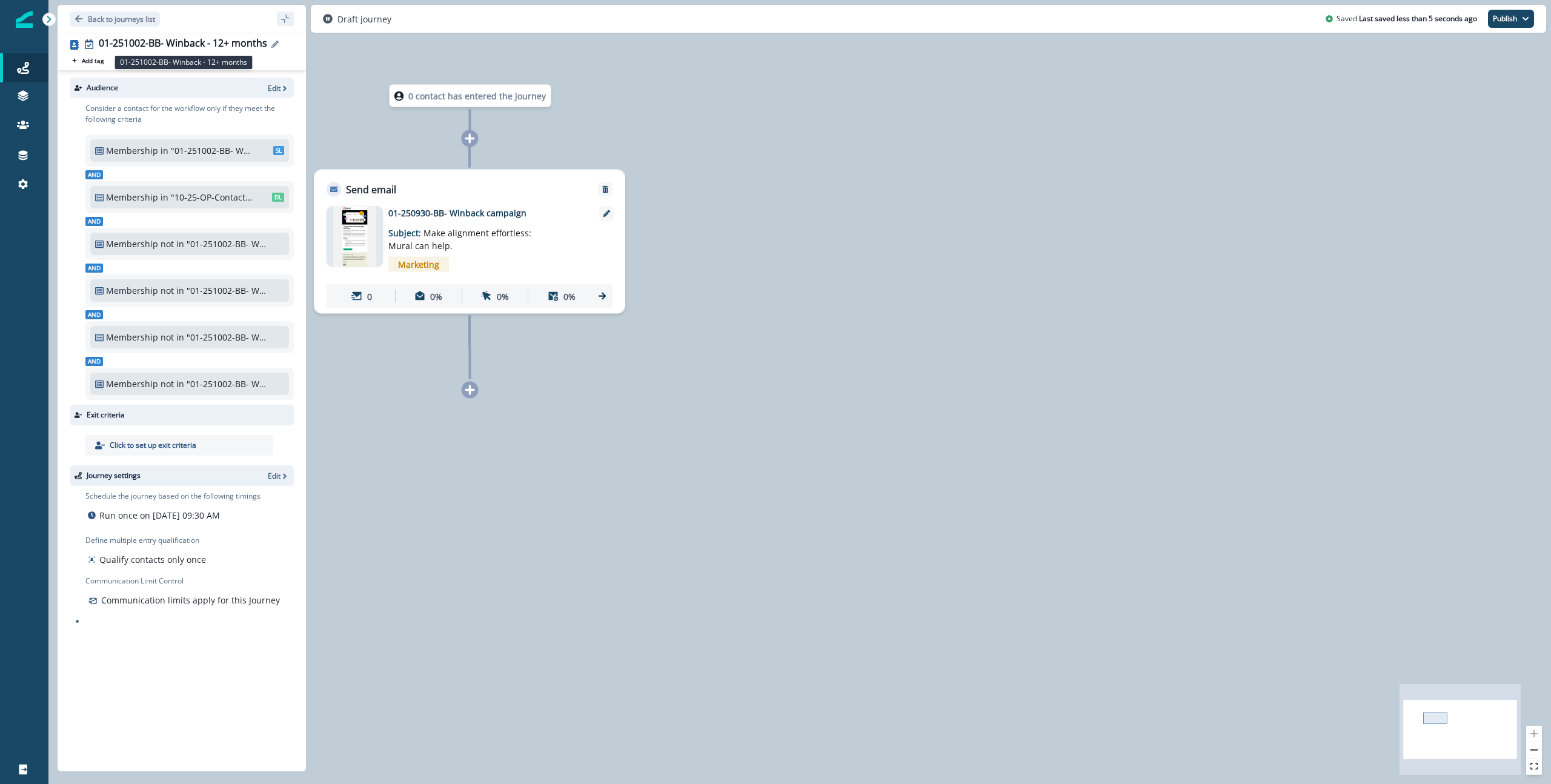
click at [252, 50] on div "01-251002-BB- Winback - 12+ months" at bounding box center [182, 44] width 168 height 13
drag, startPoint x: 1535, startPoint y: 20, endPoint x: 1528, endPoint y: 20, distance: 7.0
click at [1528, 20] on div "Draft journey Saved Last saved less than 5 seconds ago Publish as active journe…" at bounding box center [929, 18] width 1235 height 28
click at [1528, 20] on icon "button" at bounding box center [1525, 18] width 7 height 7
drag, startPoint x: 1502, startPoint y: 46, endPoint x: 1295, endPoint y: 39, distance: 207.1
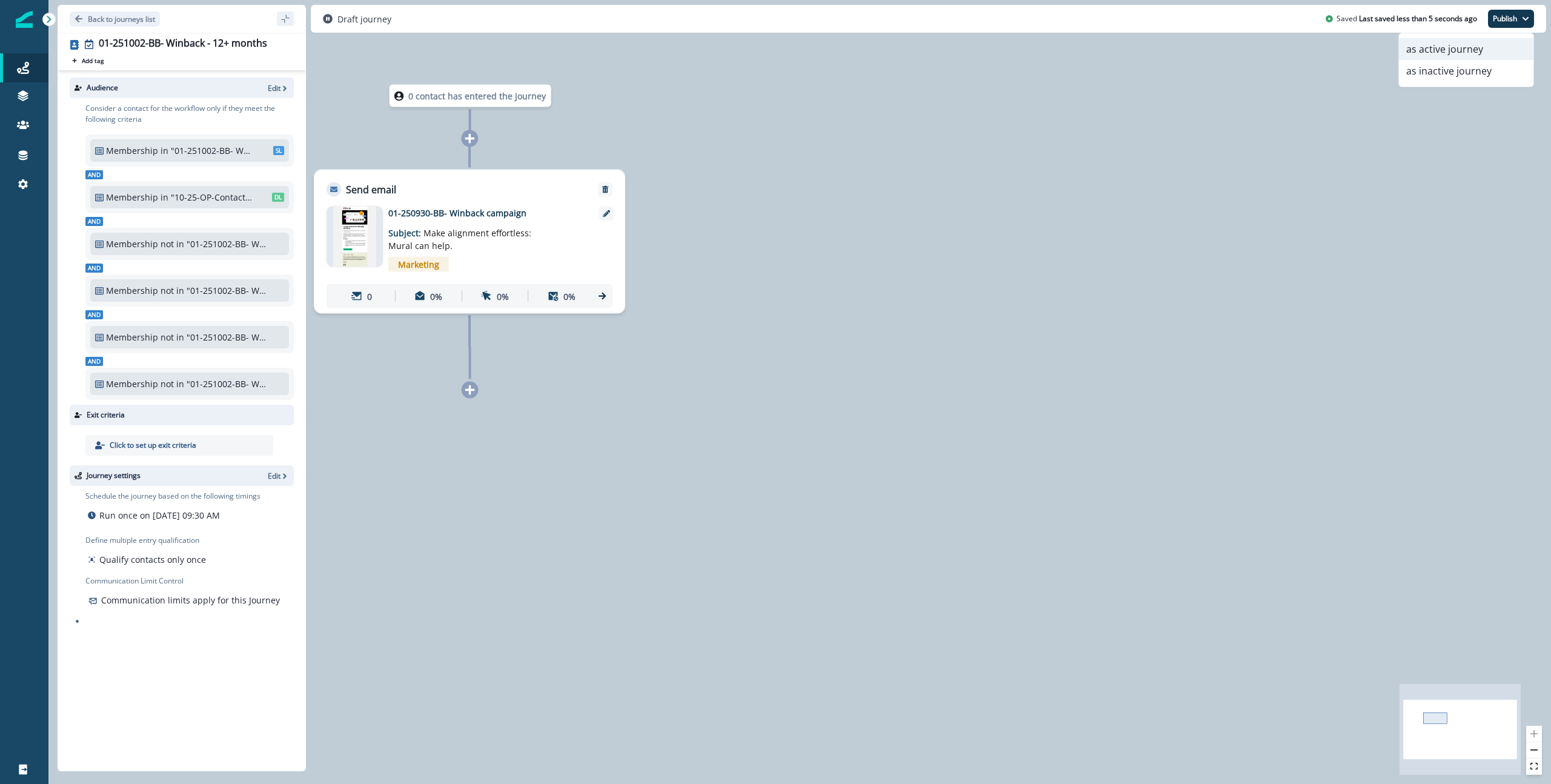
click at [1502, 46] on button "as active journey" at bounding box center [1466, 49] width 134 height 22
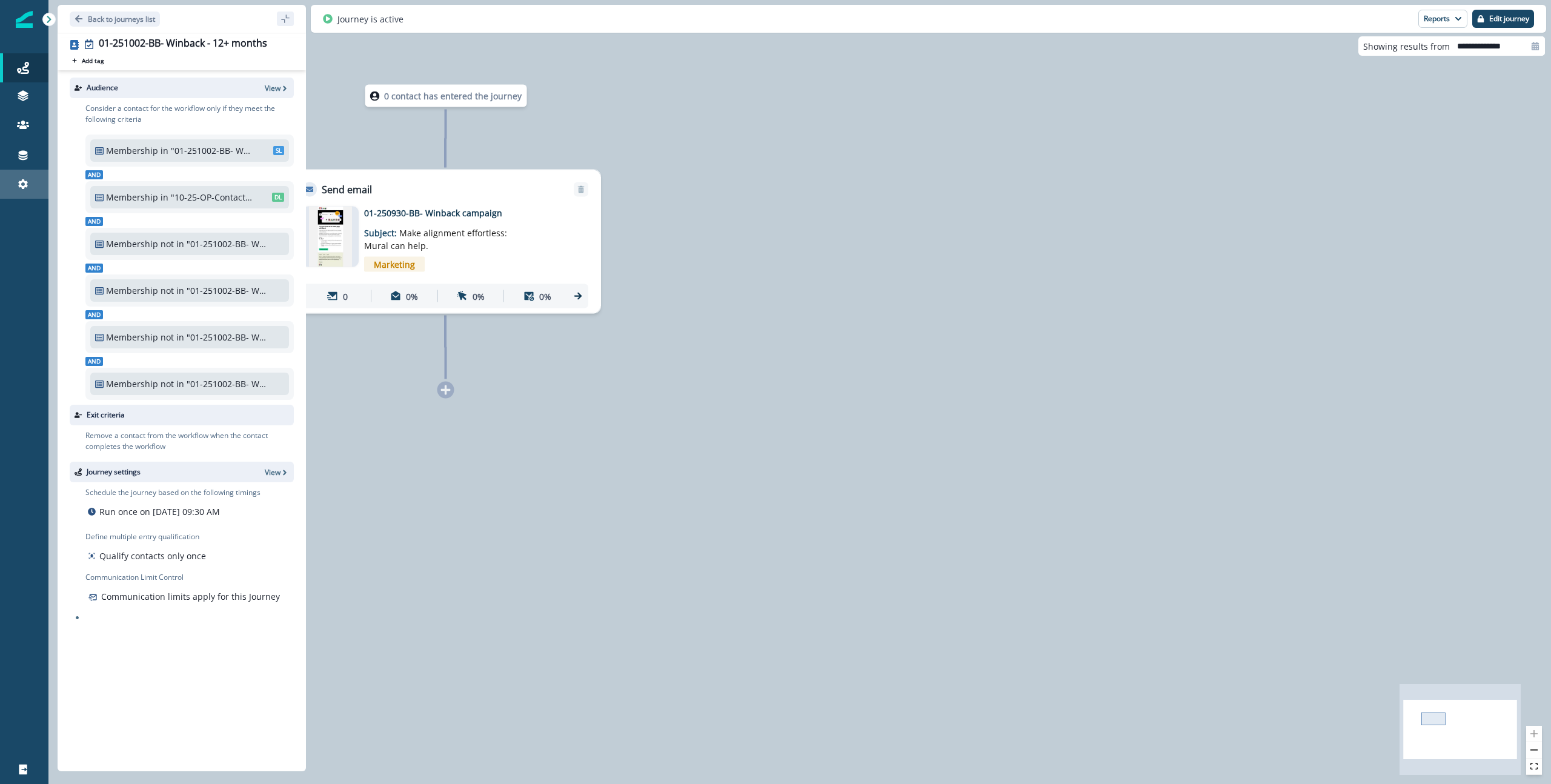
click at [9, 179] on div "Settings" at bounding box center [24, 184] width 39 height 14
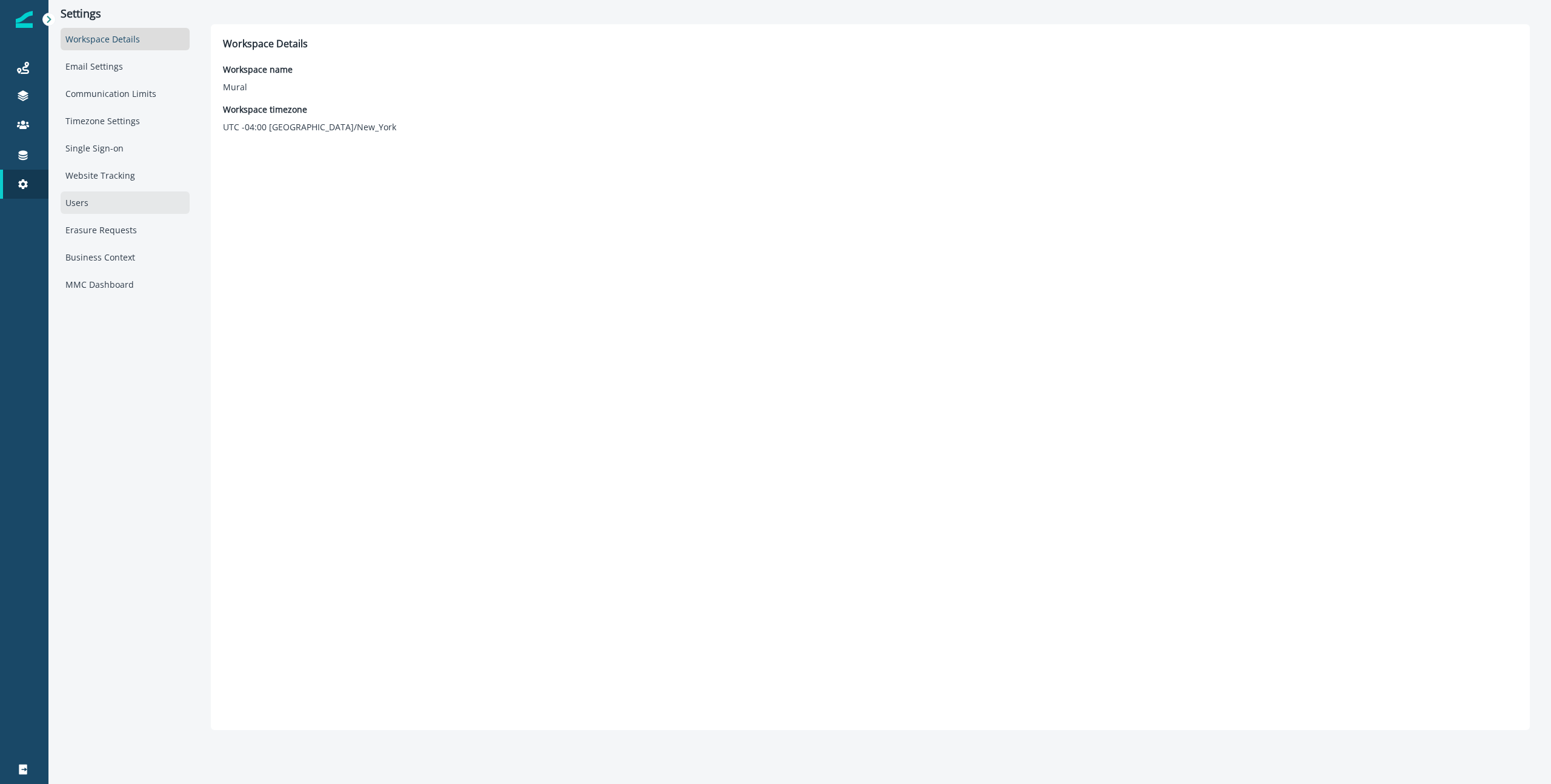
click at [103, 206] on div "Users" at bounding box center [125, 203] width 129 height 22
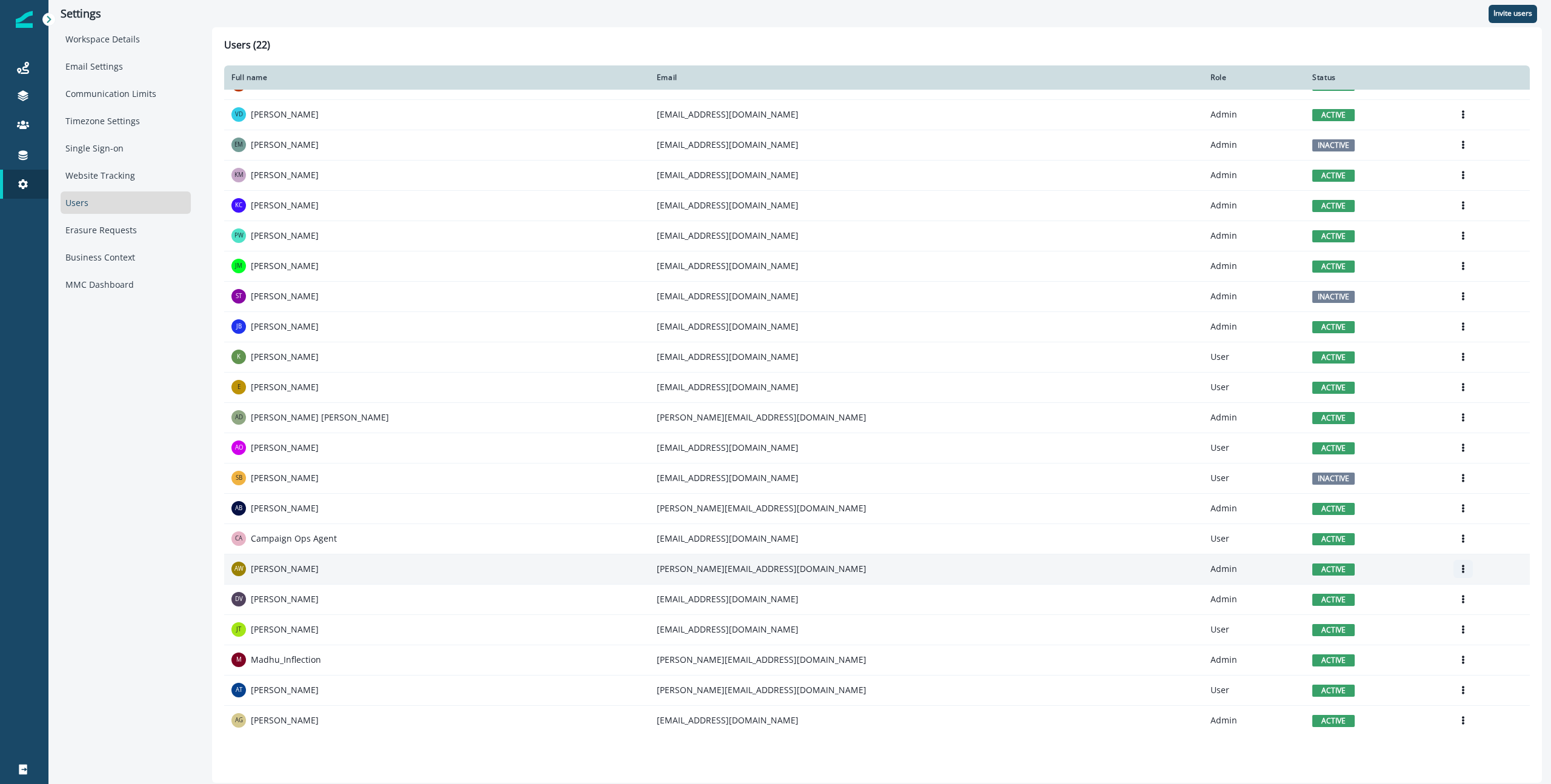
scroll to position [20, 0]
